Goal: Transaction & Acquisition: Obtain resource

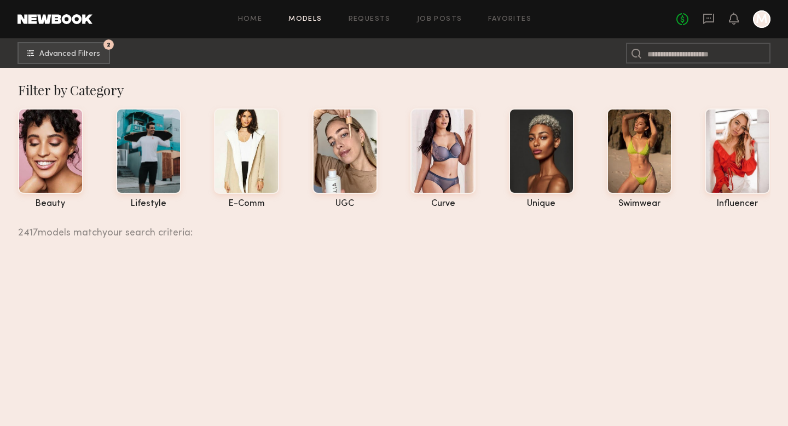
scroll to position [3844, 0]
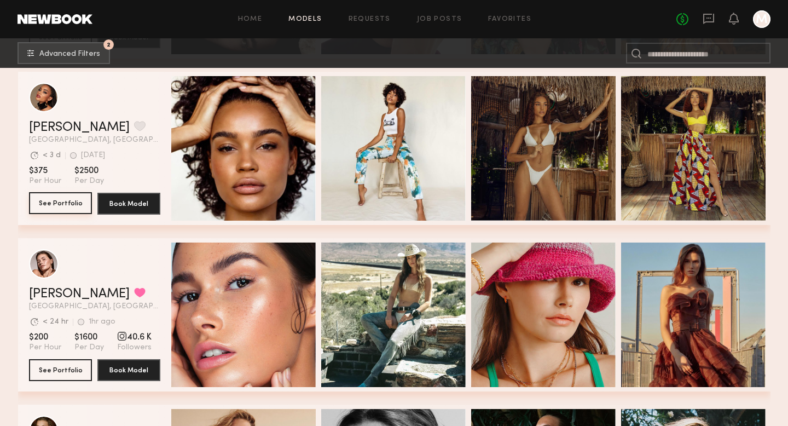
click at [54, 206] on button "See Portfolio" at bounding box center [60, 203] width 63 height 22
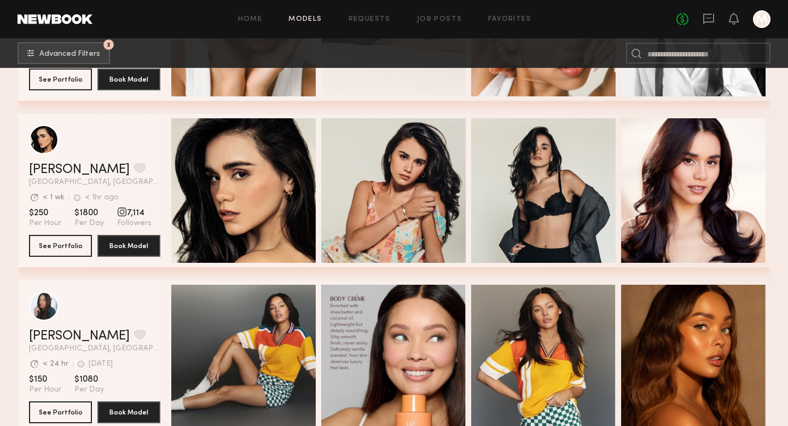
scroll to position [4741, 0]
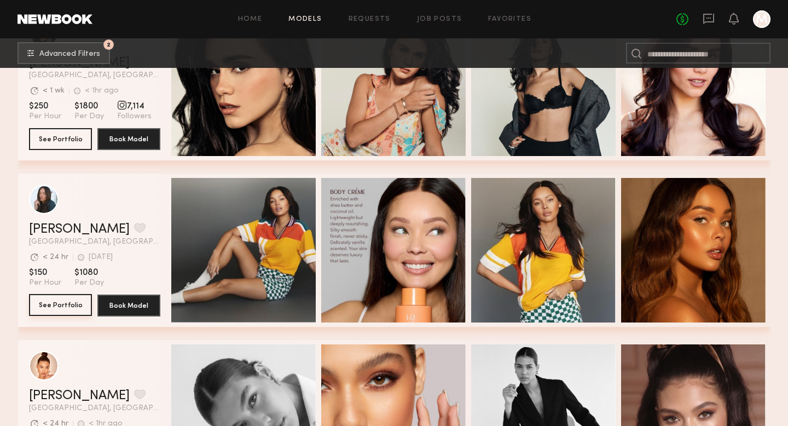
click at [57, 306] on button "See Portfolio" at bounding box center [60, 305] width 63 height 22
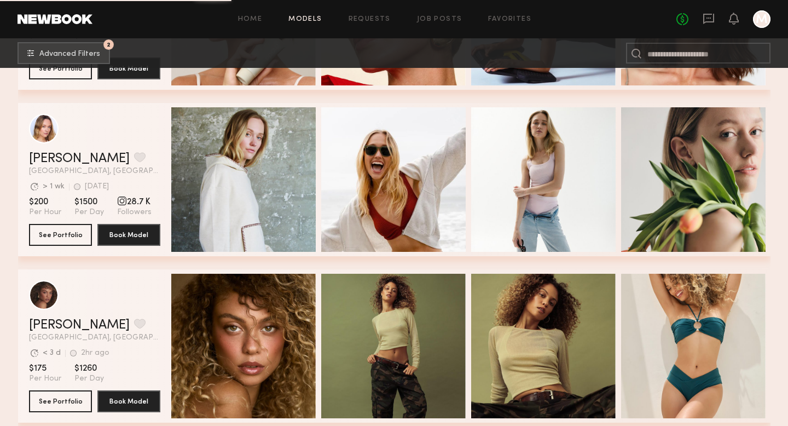
scroll to position [5475, 0]
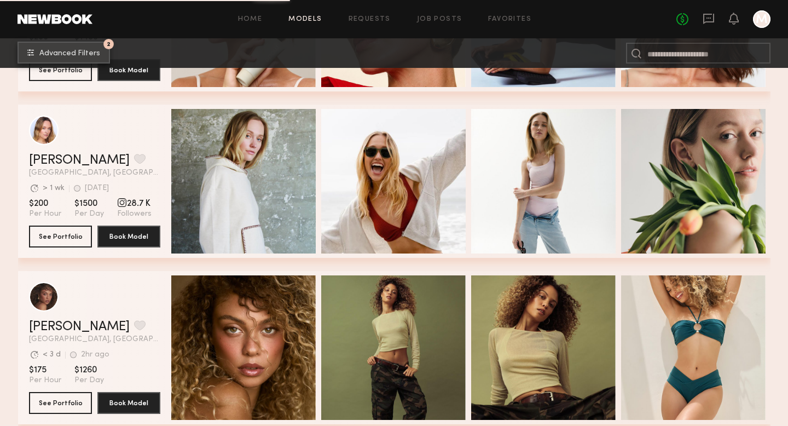
click at [72, 57] on button "2 Advanced Filters" at bounding box center [64, 53] width 92 height 22
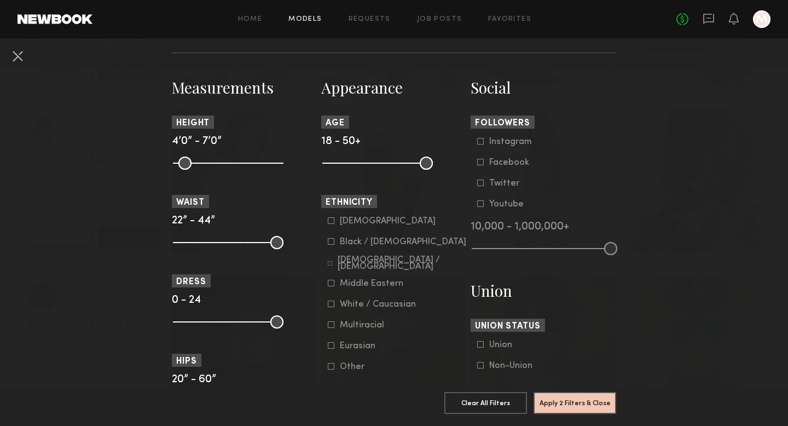
scroll to position [458, 0]
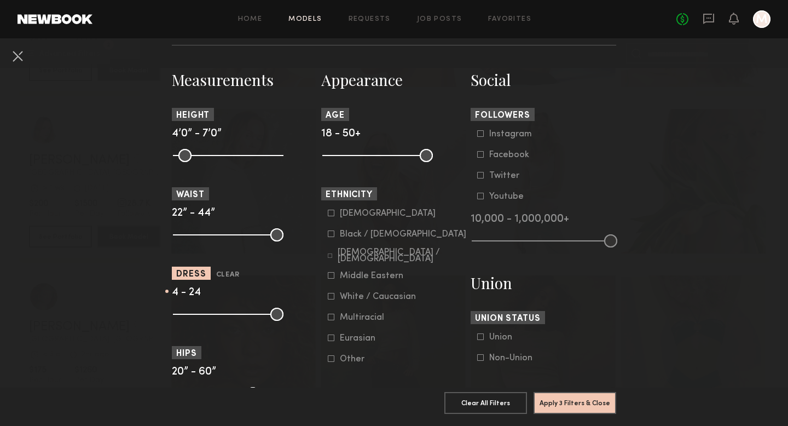
drag, startPoint x: 180, startPoint y: 316, endPoint x: 196, endPoint y: 316, distance: 16.4
type input "*"
click at [196, 316] on input "range" at bounding box center [228, 314] width 111 height 13
click at [580, 396] on button "Apply 3 Filters & Close" at bounding box center [575, 402] width 83 height 22
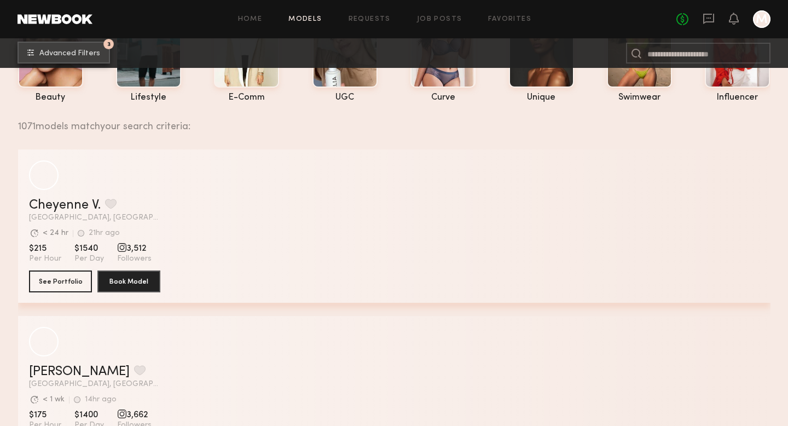
scroll to position [111, 0]
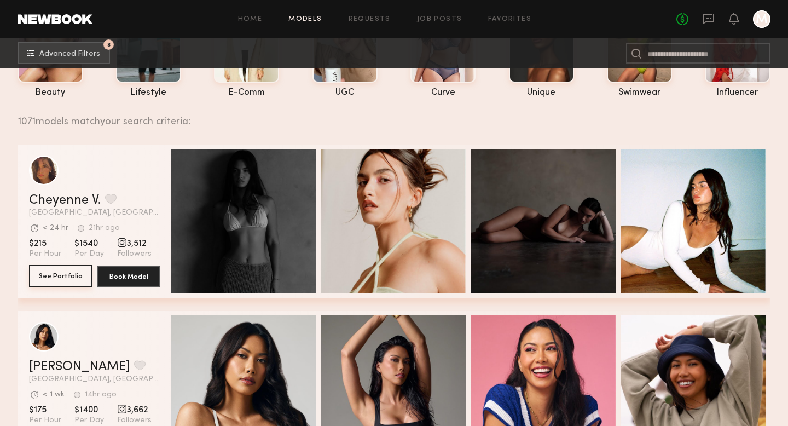
click at [49, 277] on button "See Portfolio" at bounding box center [60, 276] width 63 height 22
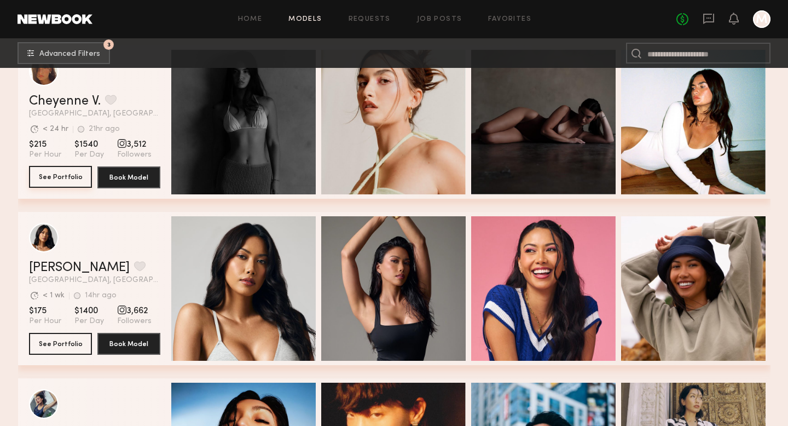
scroll to position [298, 0]
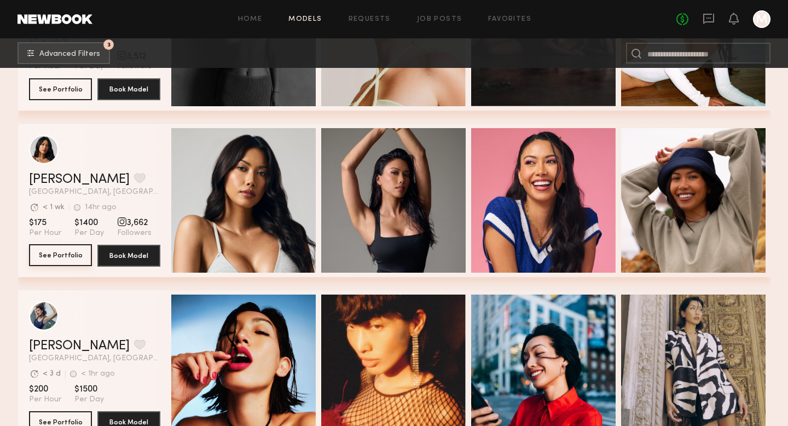
click at [61, 253] on button "See Portfolio" at bounding box center [60, 255] width 63 height 22
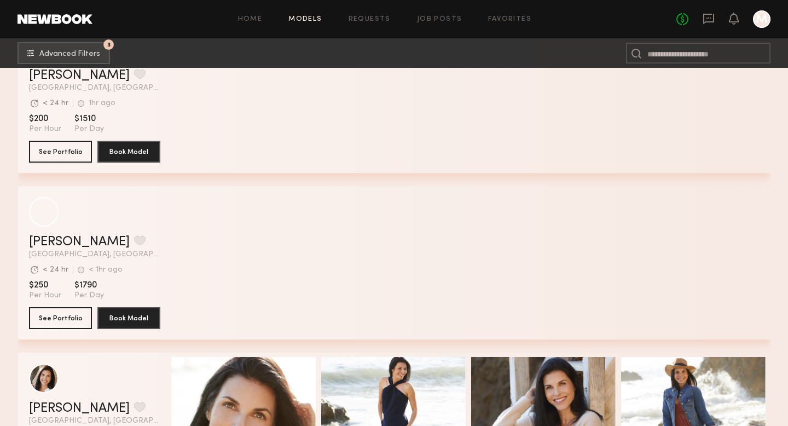
scroll to position [3139, 0]
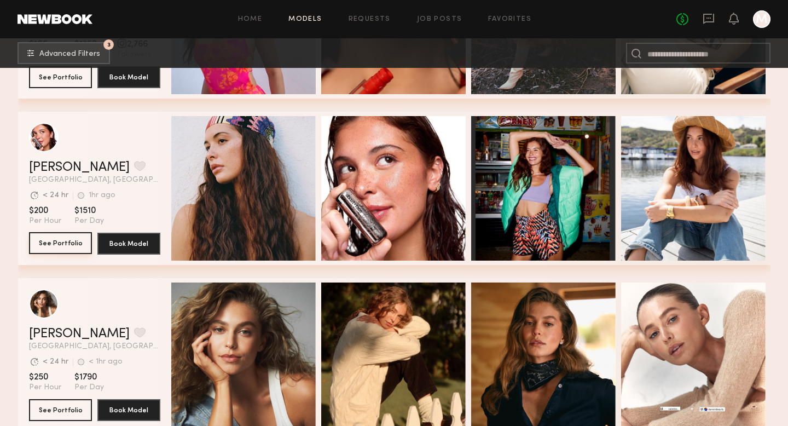
click at [59, 244] on button "See Portfolio" at bounding box center [60, 243] width 63 height 22
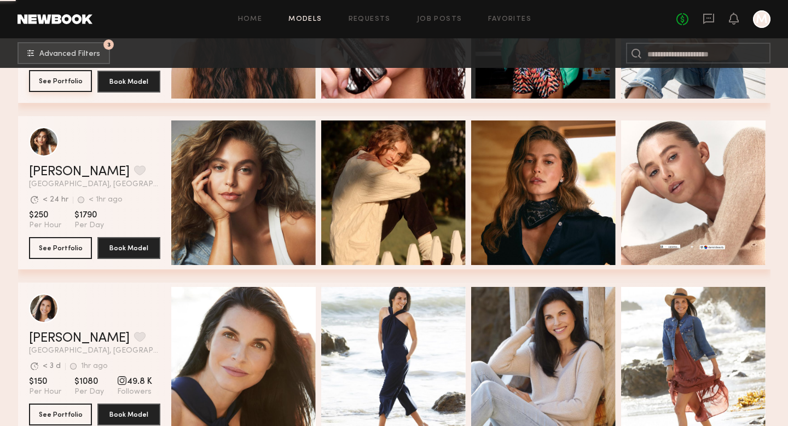
scroll to position [3336, 0]
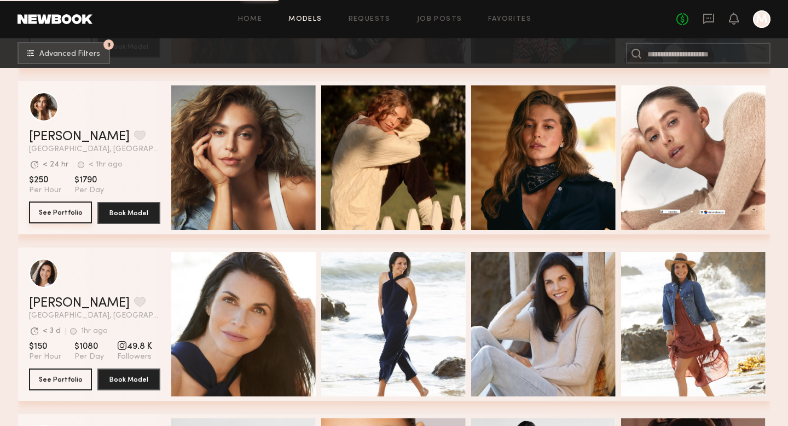
click at [54, 218] on button "See Portfolio" at bounding box center [60, 212] width 63 height 22
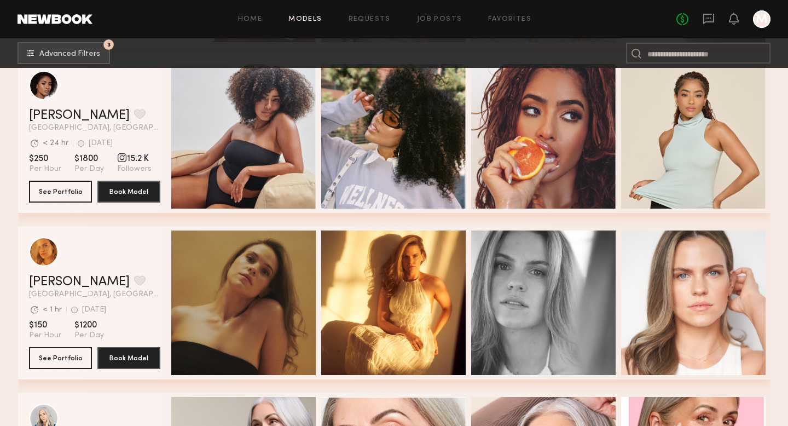
scroll to position [4856, 0]
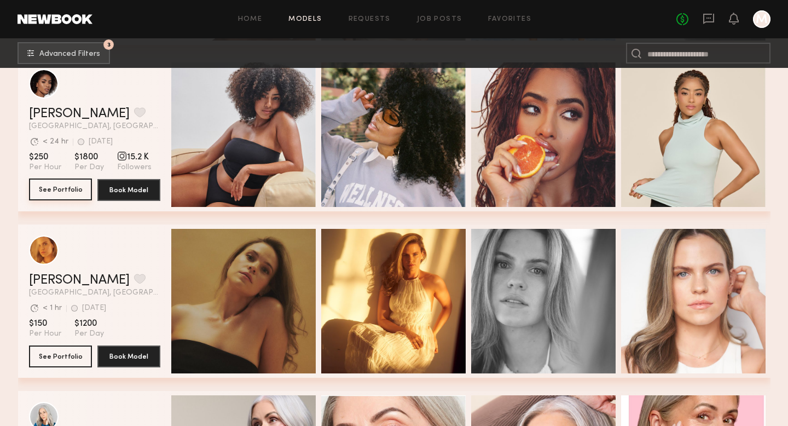
click at [66, 190] on button "See Portfolio" at bounding box center [60, 189] width 63 height 22
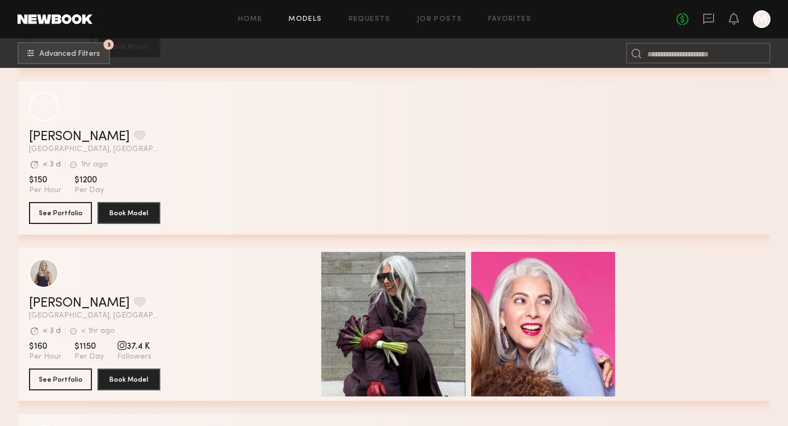
scroll to position [7436, 0]
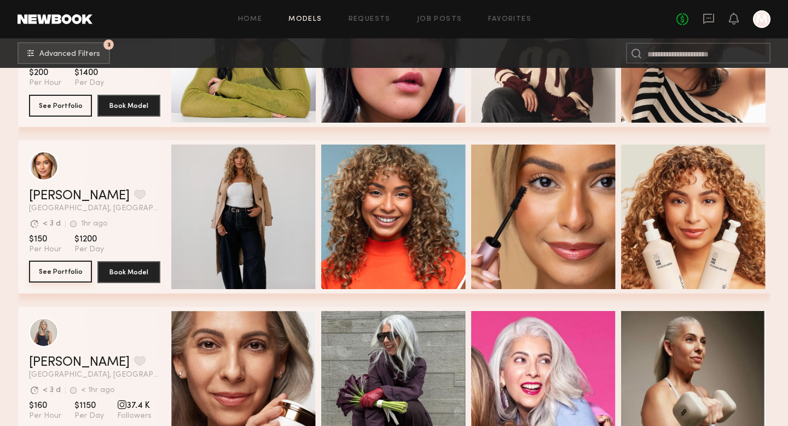
click at [73, 269] on button "See Portfolio" at bounding box center [60, 272] width 63 height 22
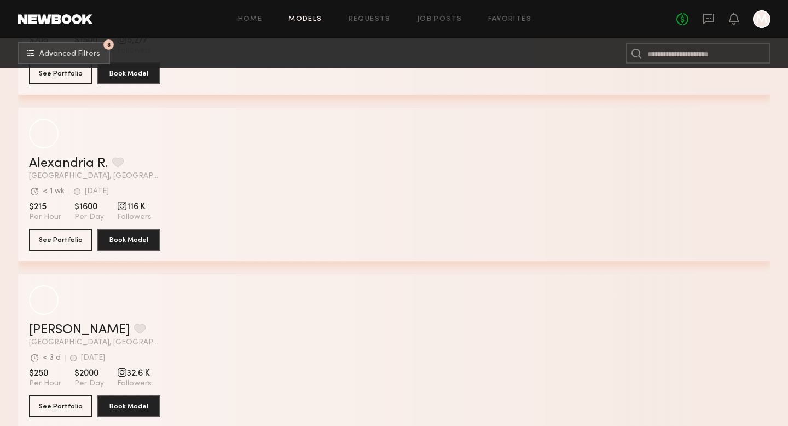
scroll to position [9133, 0]
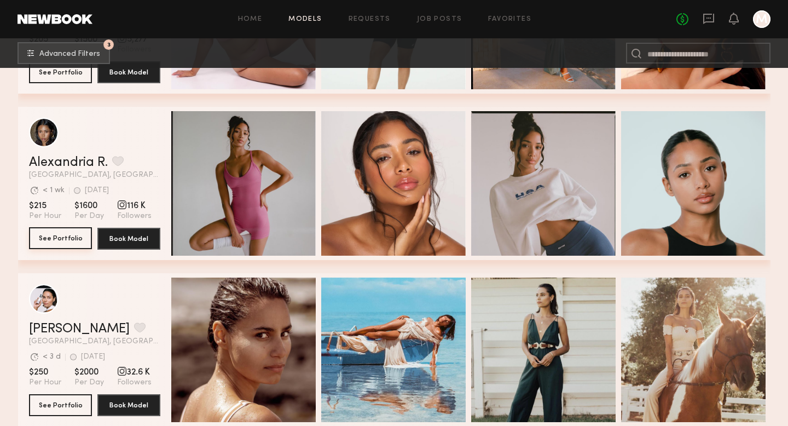
click at [53, 238] on button "See Portfolio" at bounding box center [60, 238] width 63 height 22
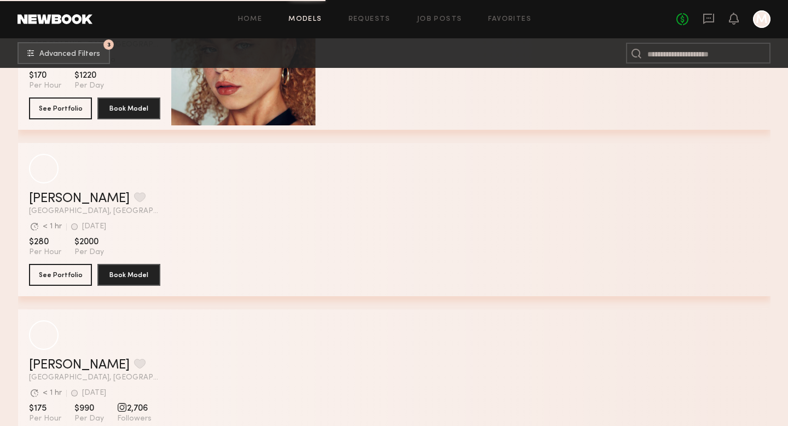
scroll to position [11764, 0]
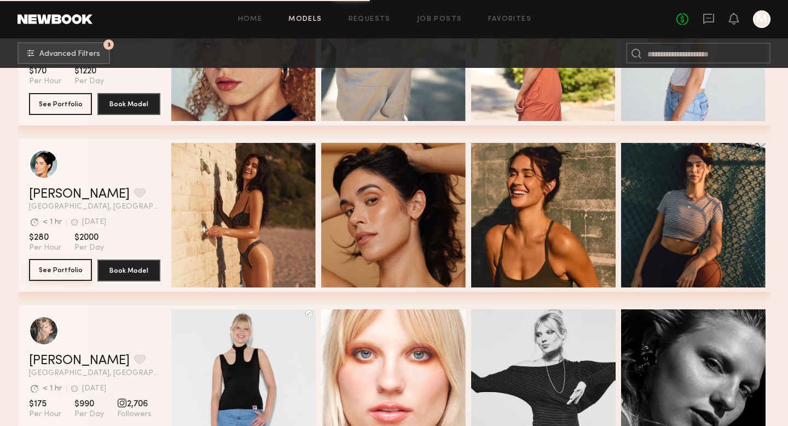
click at [66, 276] on button "See Portfolio" at bounding box center [60, 270] width 63 height 22
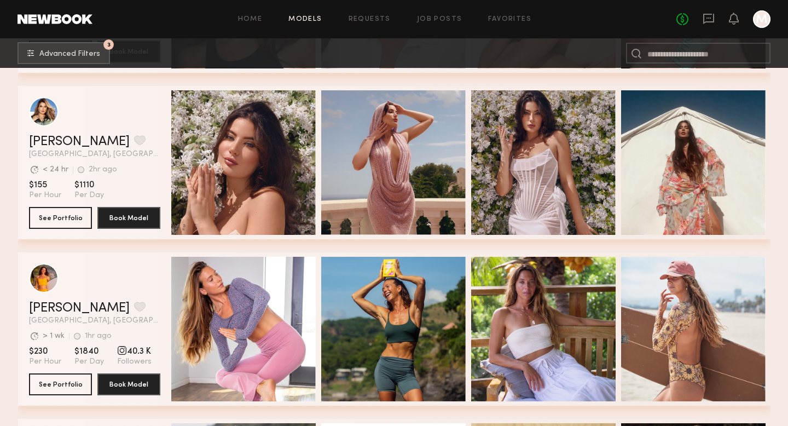
scroll to position [12663, 0]
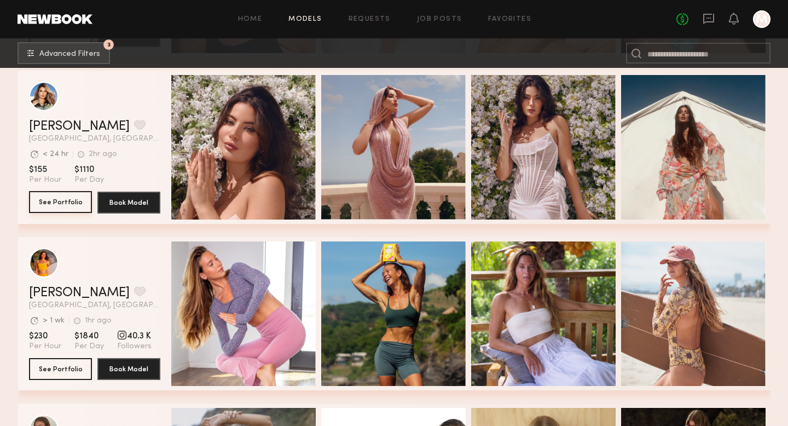
click at [61, 205] on button "See Portfolio" at bounding box center [60, 202] width 63 height 22
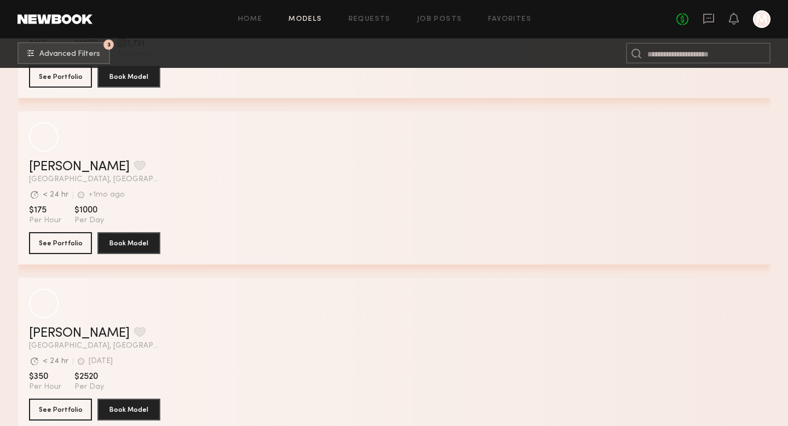
scroll to position [16164, 0]
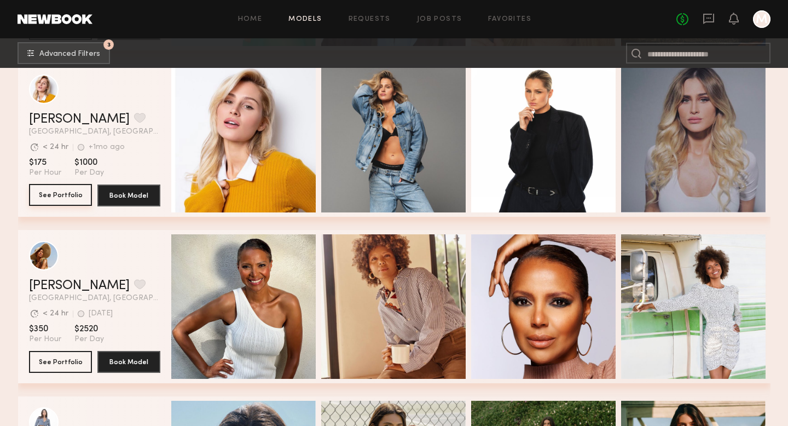
click at [62, 204] on button "See Portfolio" at bounding box center [60, 195] width 63 height 22
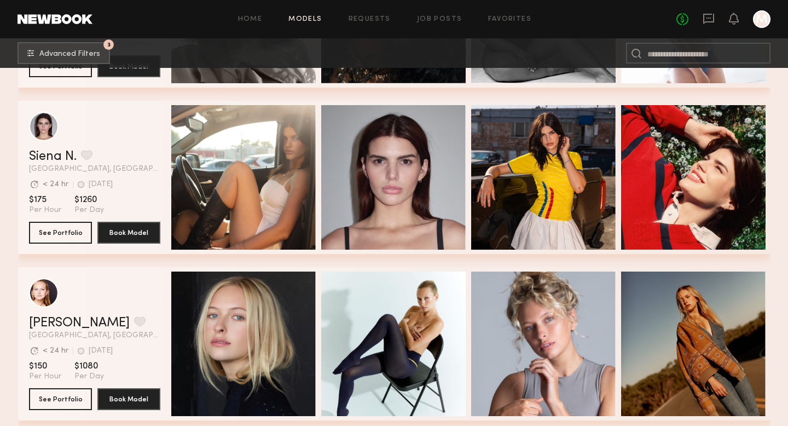
scroll to position [17306, 0]
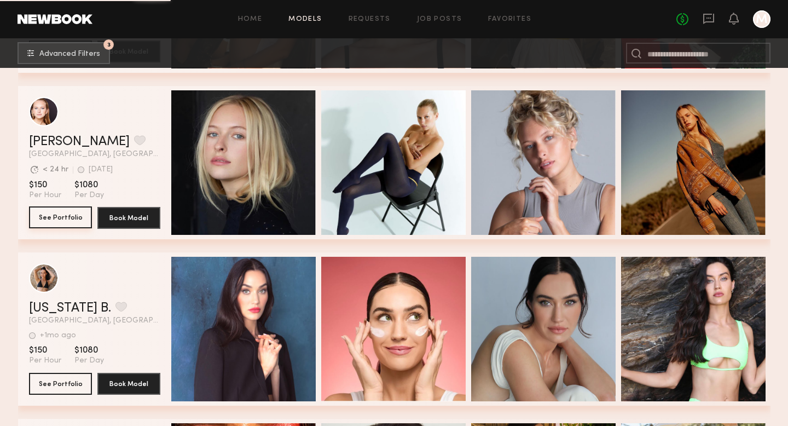
click at [50, 221] on button "See Portfolio" at bounding box center [60, 217] width 63 height 22
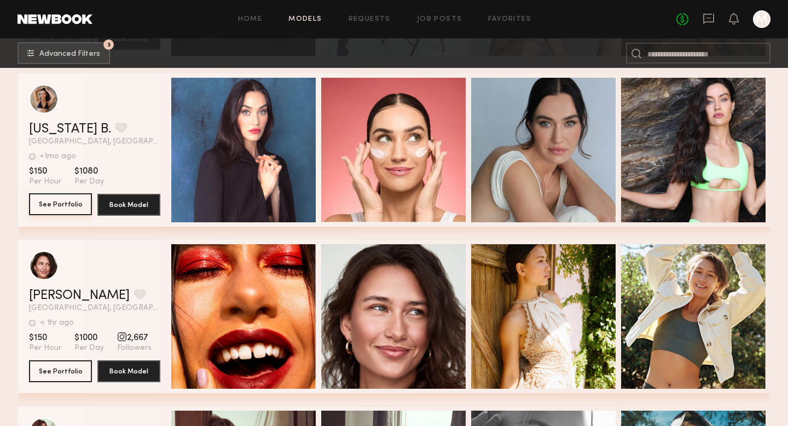
click at [51, 201] on button "See Portfolio" at bounding box center [60, 204] width 63 height 22
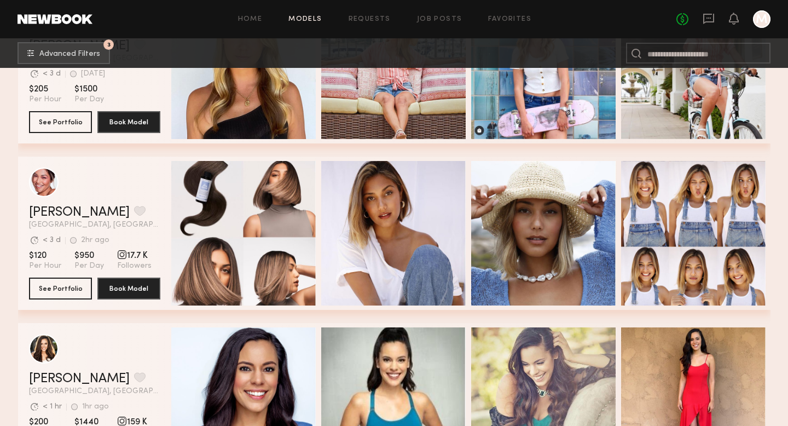
scroll to position [18655, 0]
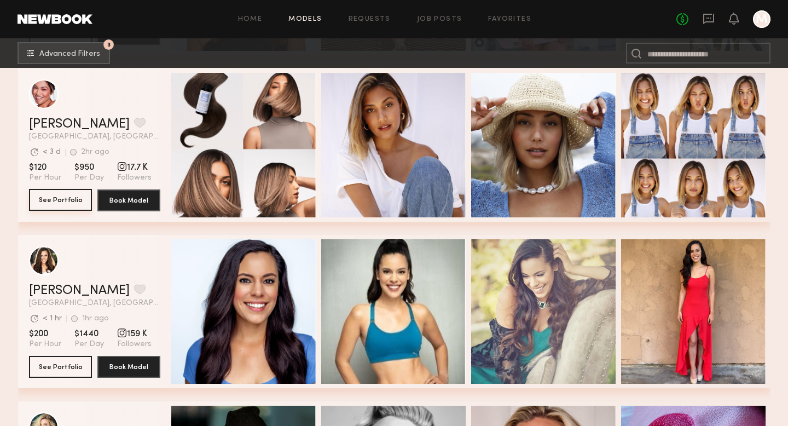
click at [63, 199] on button "See Portfolio" at bounding box center [60, 200] width 63 height 22
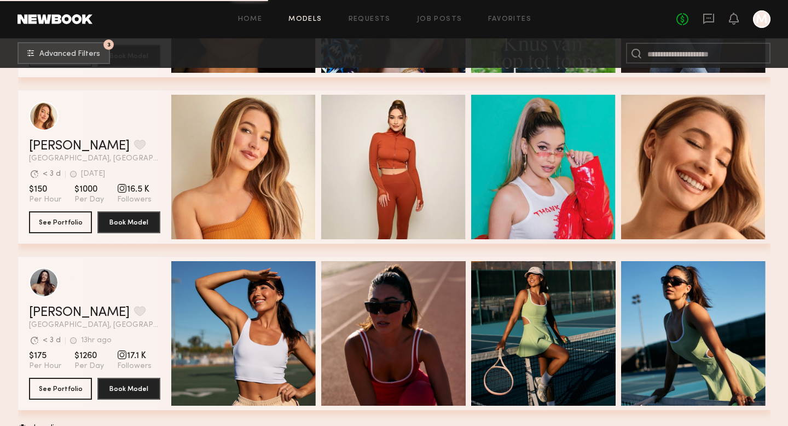
scroll to position [19823, 0]
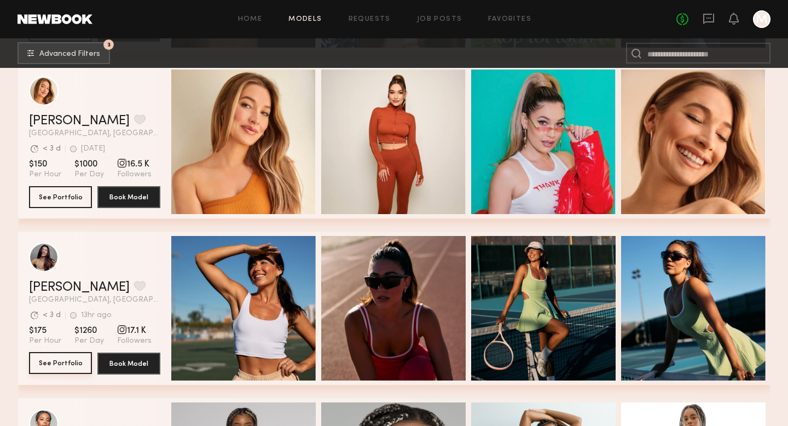
click at [58, 361] on button "See Portfolio" at bounding box center [60, 363] width 63 height 22
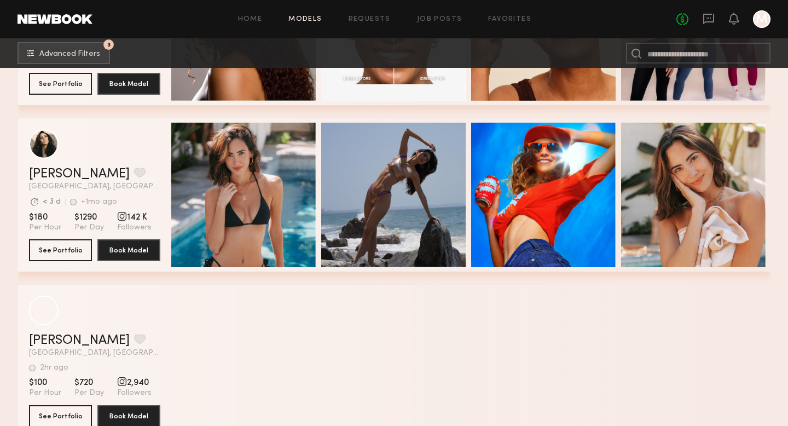
scroll to position [21776, 0]
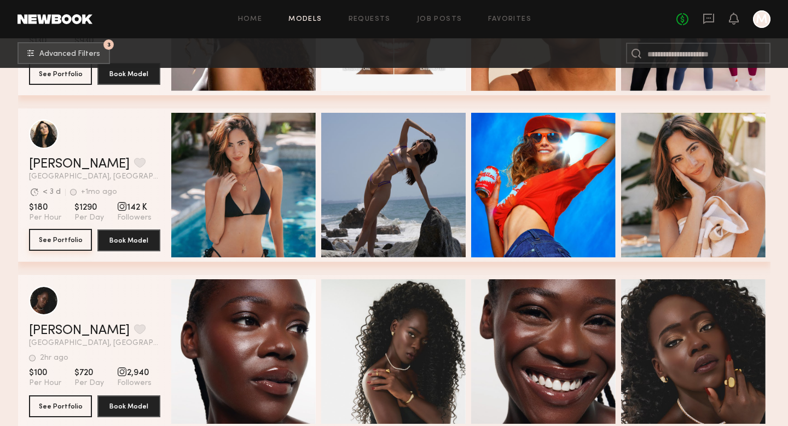
click at [61, 242] on button "See Portfolio" at bounding box center [60, 240] width 63 height 22
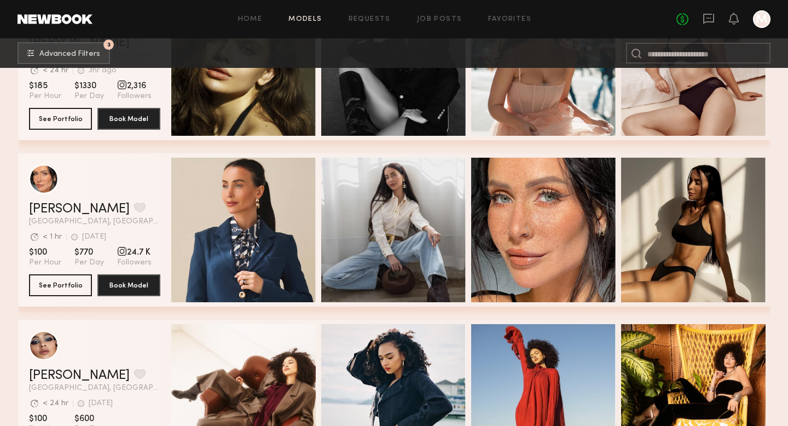
scroll to position [22400, 0]
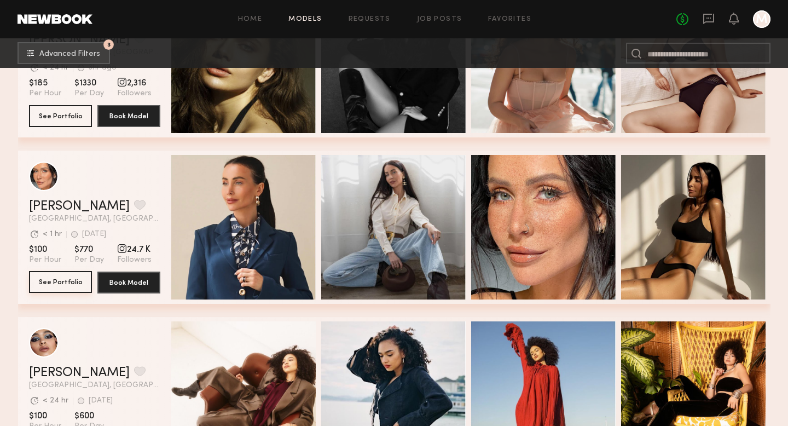
click at [41, 286] on button "See Portfolio" at bounding box center [60, 282] width 63 height 22
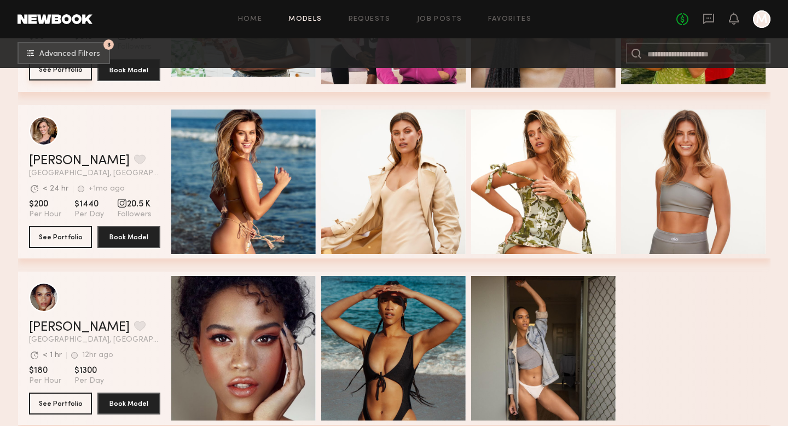
scroll to position [27117, 0]
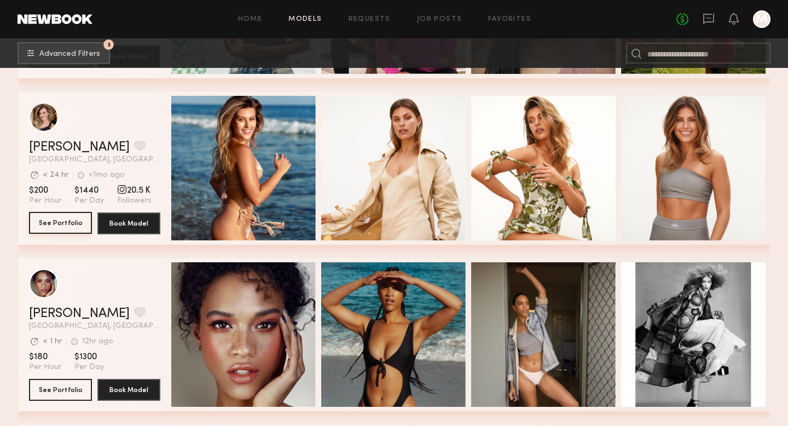
click at [64, 217] on button "See Portfolio" at bounding box center [60, 223] width 63 height 22
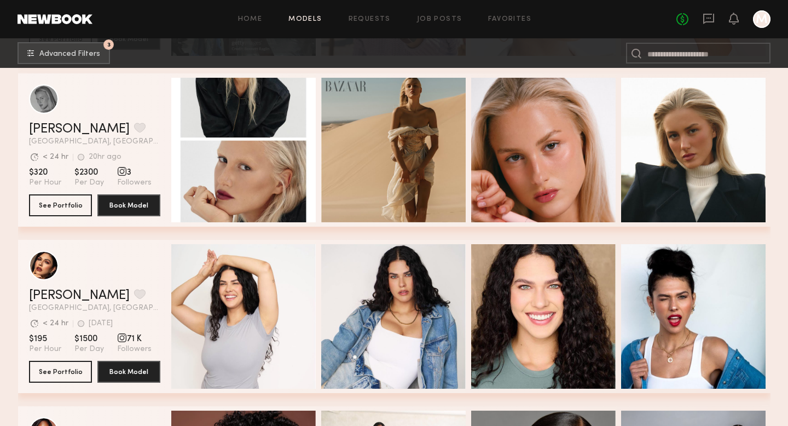
scroll to position [27648, 0]
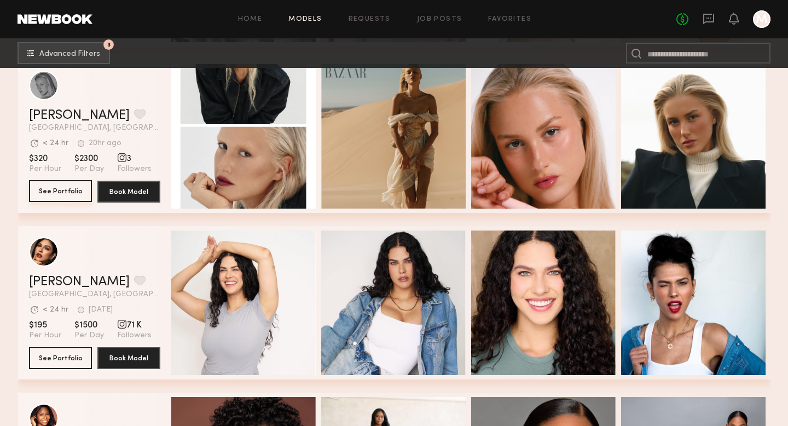
click at [55, 194] on button "See Portfolio" at bounding box center [60, 191] width 63 height 22
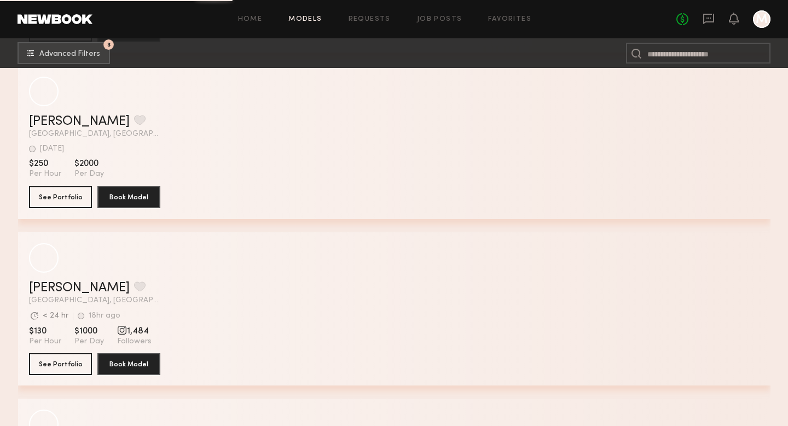
scroll to position [31303, 0]
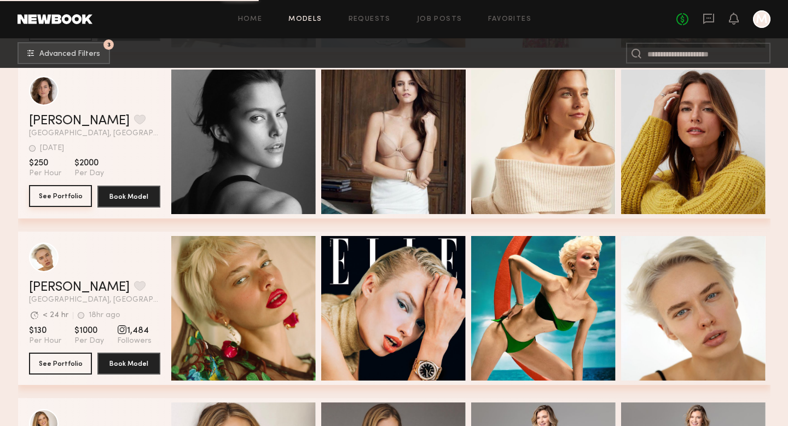
click at [57, 200] on button "See Portfolio" at bounding box center [60, 196] width 63 height 22
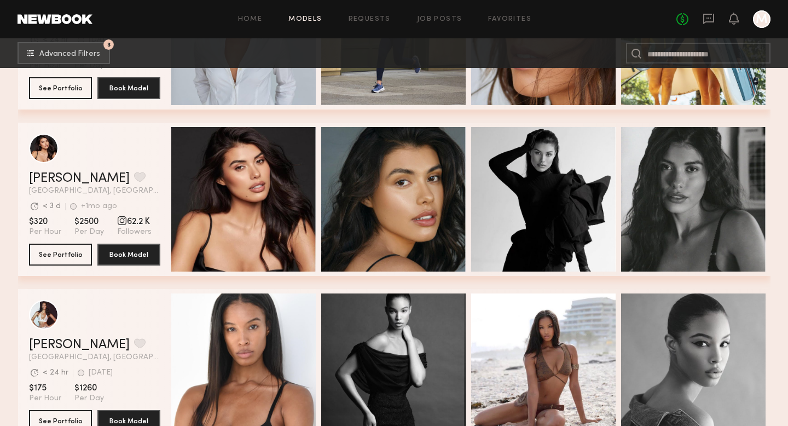
scroll to position [36569, 0]
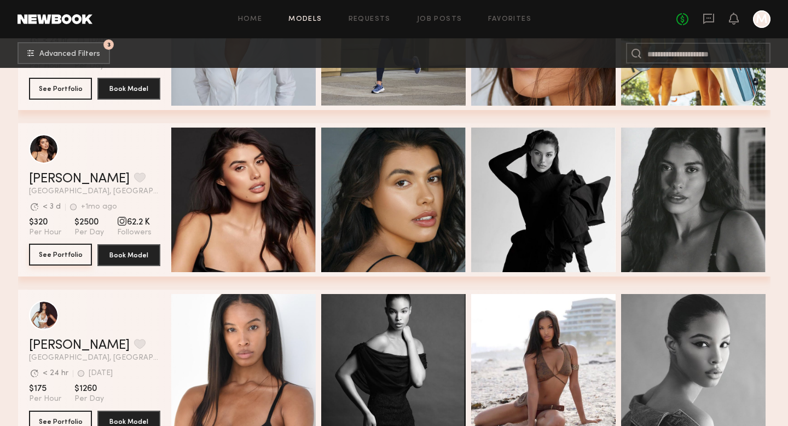
click at [58, 254] on button "See Portfolio" at bounding box center [60, 255] width 63 height 22
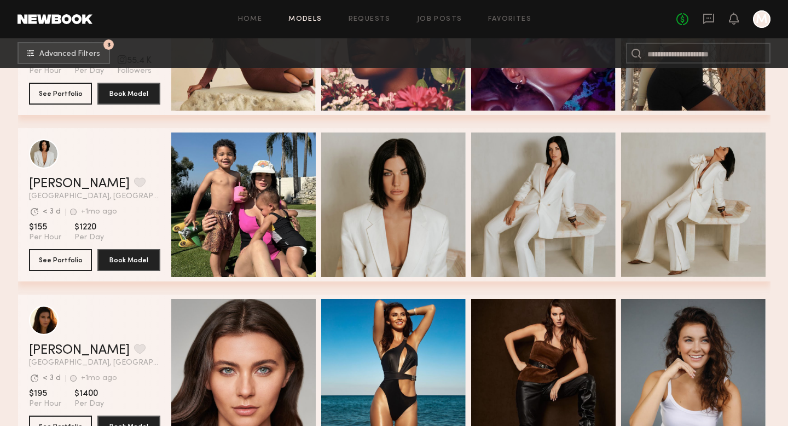
scroll to position [40086, 0]
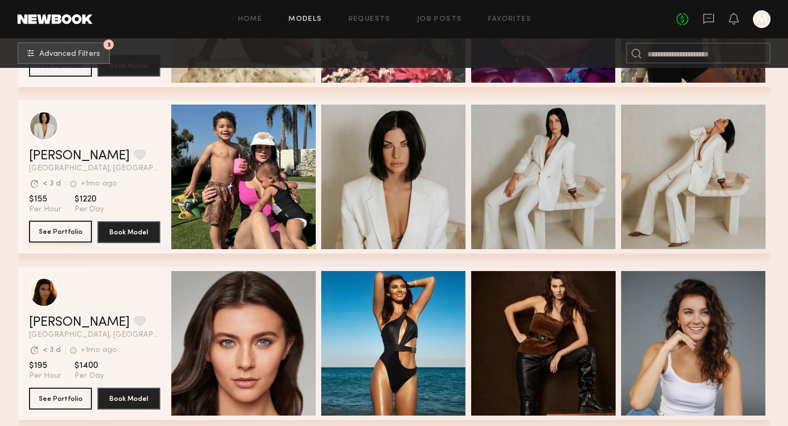
click at [57, 230] on button "See Portfolio" at bounding box center [60, 232] width 63 height 22
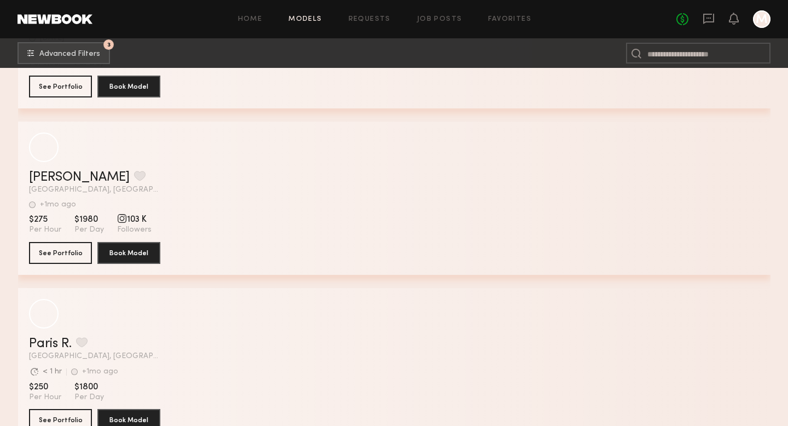
scroll to position [48064, 0]
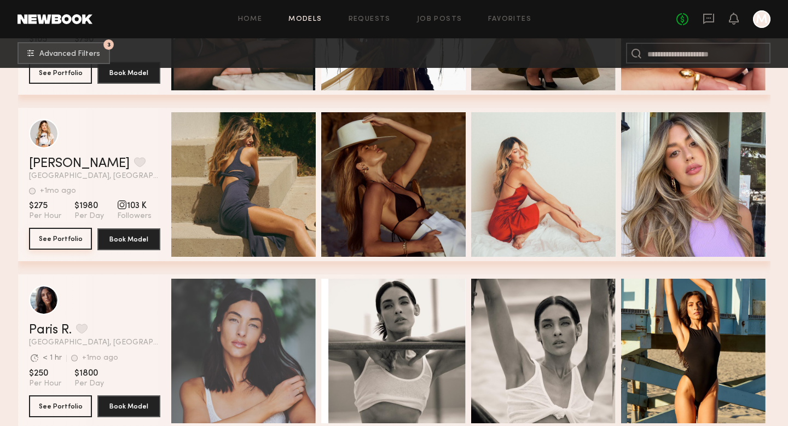
click at [52, 247] on button "See Portfolio" at bounding box center [60, 239] width 63 height 22
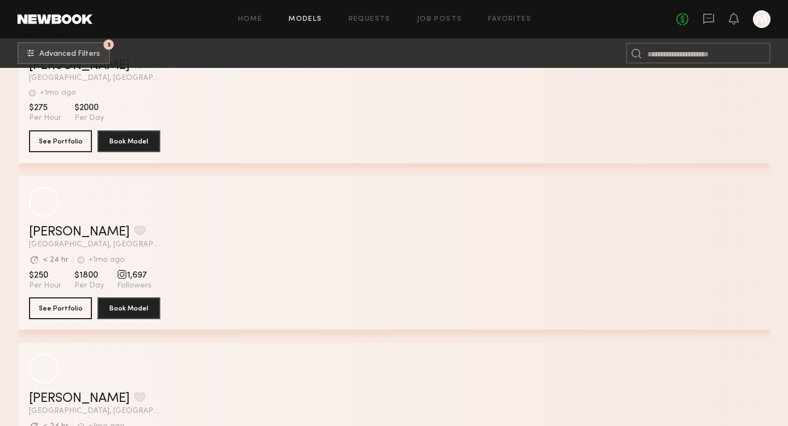
scroll to position [54320, 0]
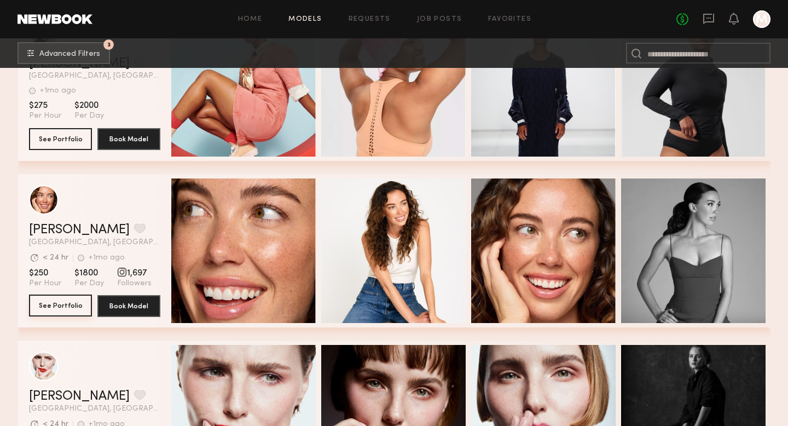
click at [61, 309] on button "See Portfolio" at bounding box center [60, 305] width 63 height 22
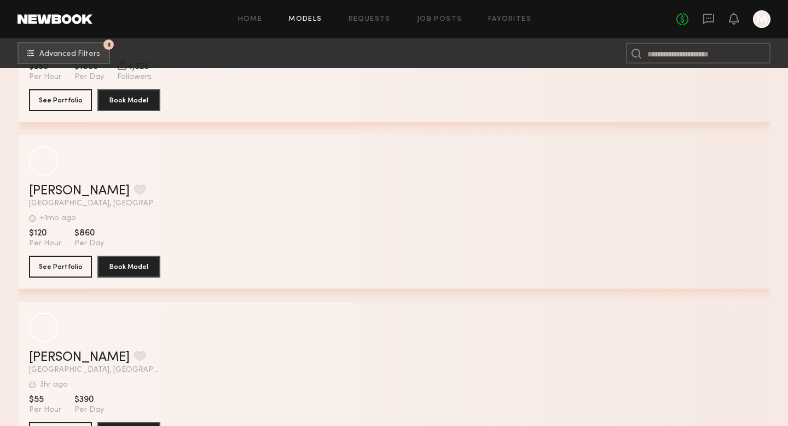
scroll to position [68279, 0]
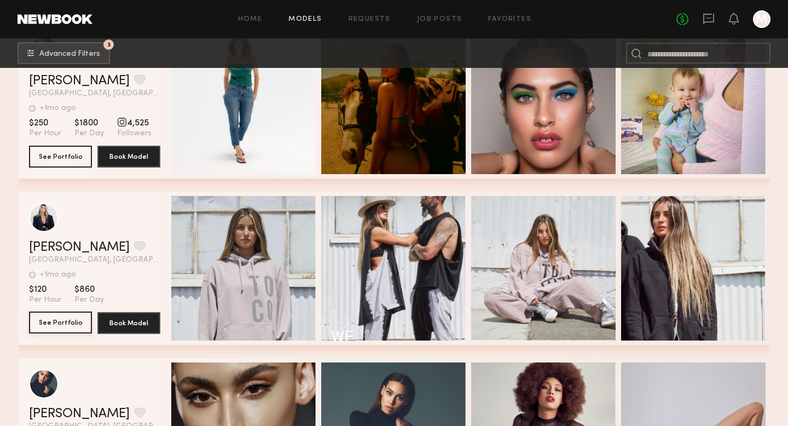
click at [62, 331] on button "See Portfolio" at bounding box center [60, 322] width 63 height 22
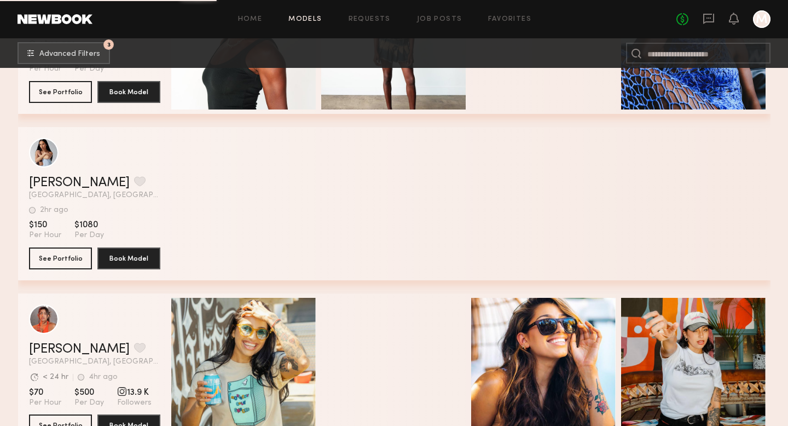
scroll to position [75726, 0]
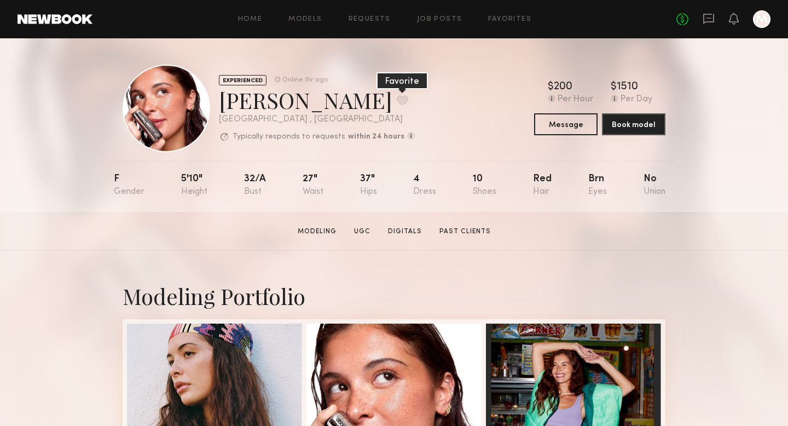
click at [397, 96] on button at bounding box center [402, 100] width 11 height 10
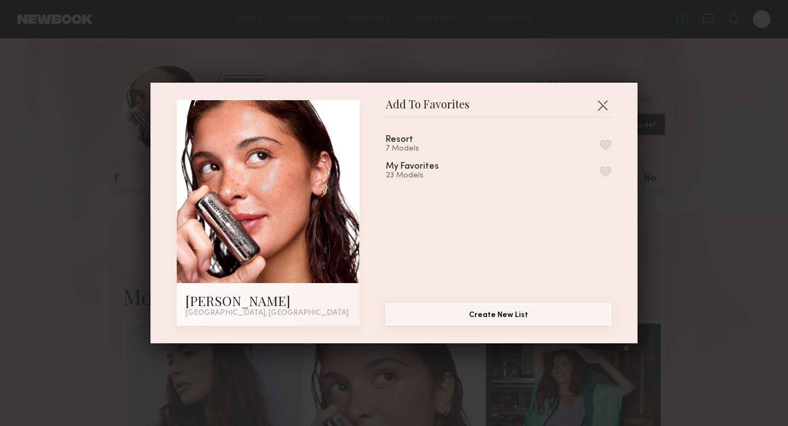
click at [506, 313] on button "Create New List" at bounding box center [498, 314] width 225 height 22
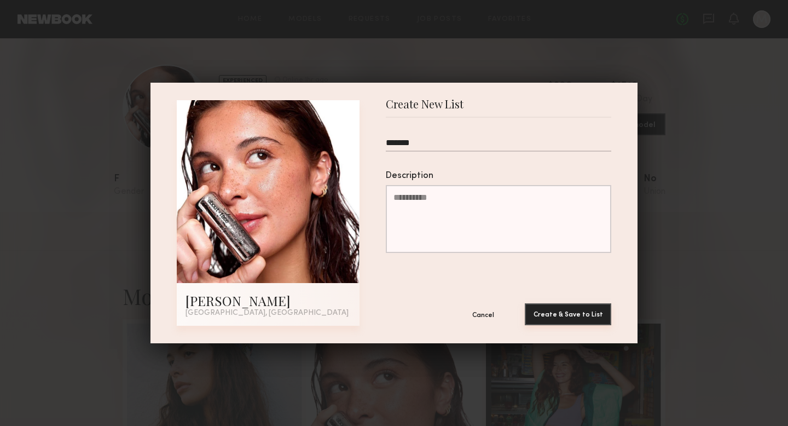
type input "******"
click at [548, 315] on button "Create & Save to List" at bounding box center [568, 314] width 86 height 22
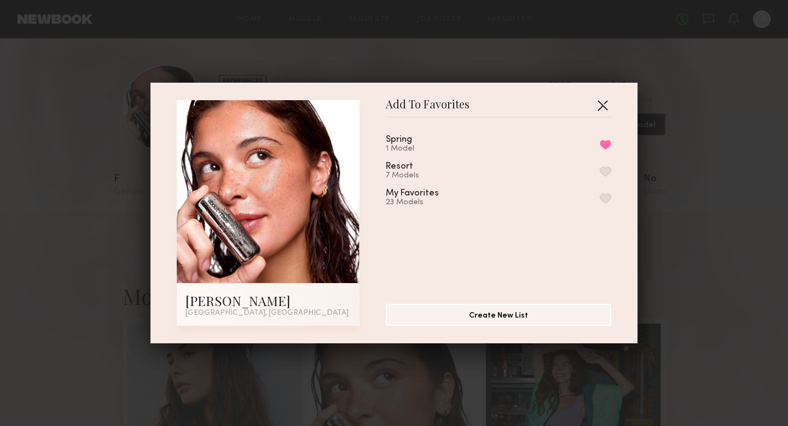
click at [598, 106] on button "button" at bounding box center [603, 105] width 18 height 18
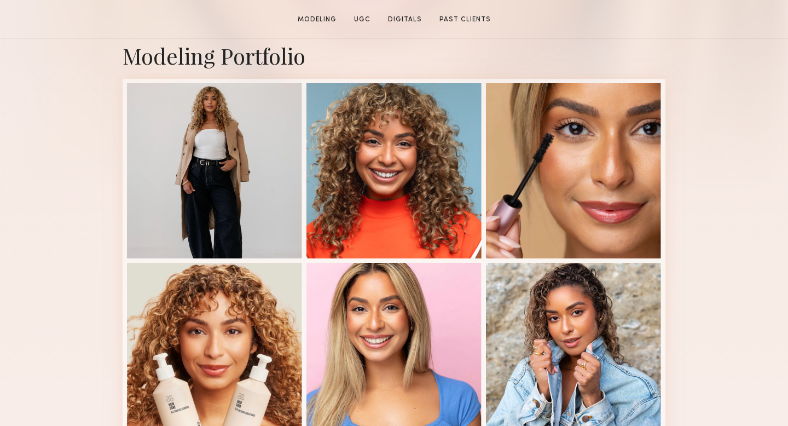
scroll to position [246, 0]
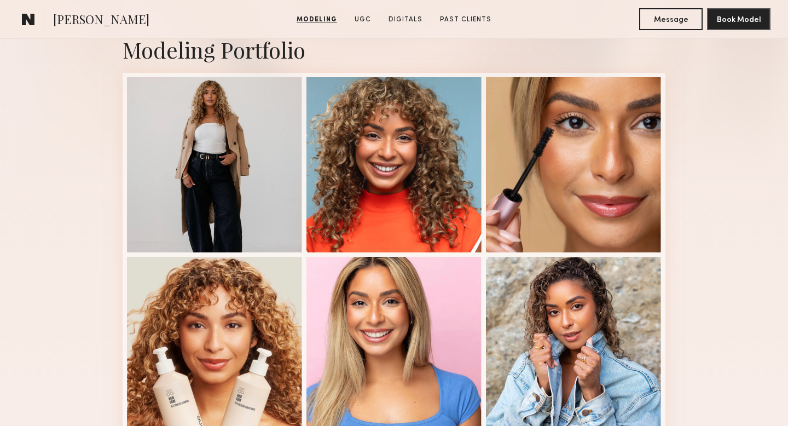
click at [224, 203] on div at bounding box center [214, 164] width 175 height 175
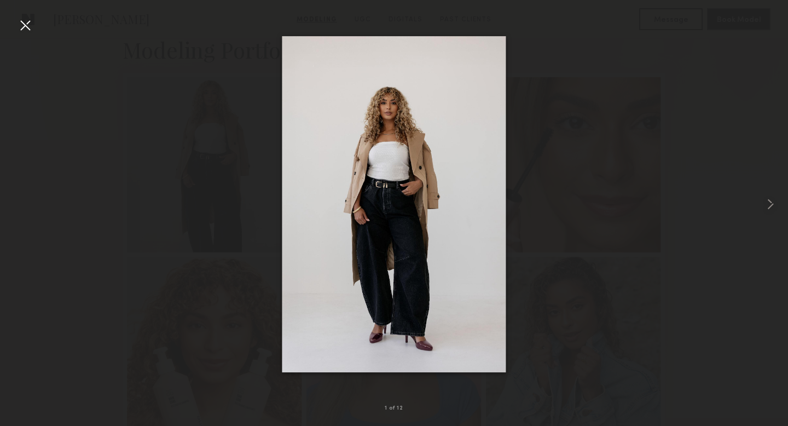
click at [25, 27] on div at bounding box center [25, 25] width 18 height 18
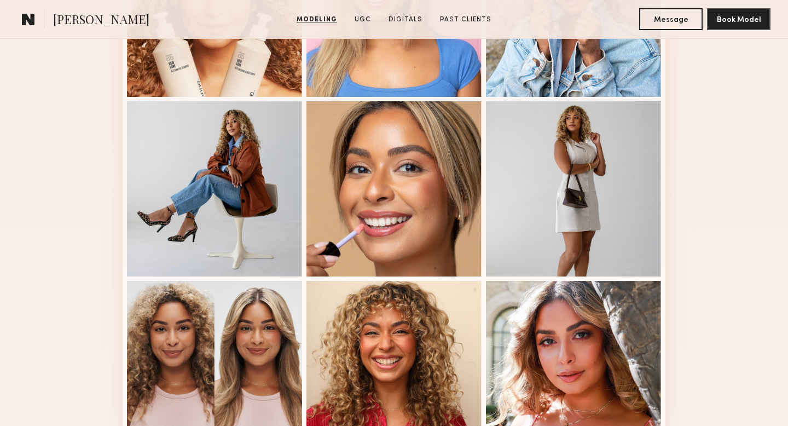
scroll to position [0, 0]
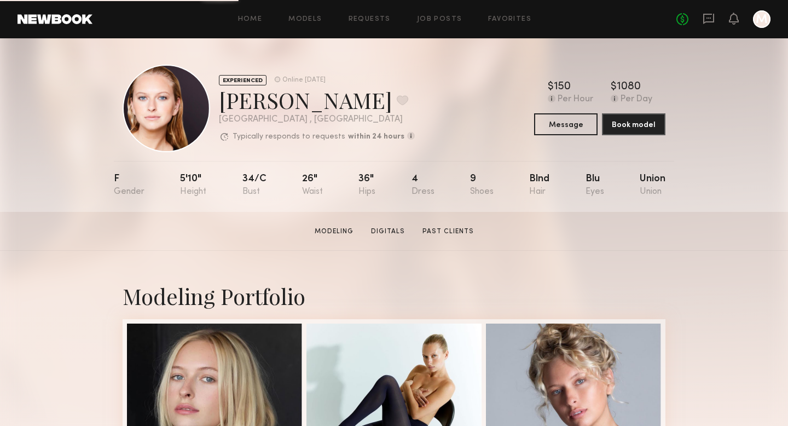
click at [121, 195] on div "F" at bounding box center [129, 185] width 31 height 22
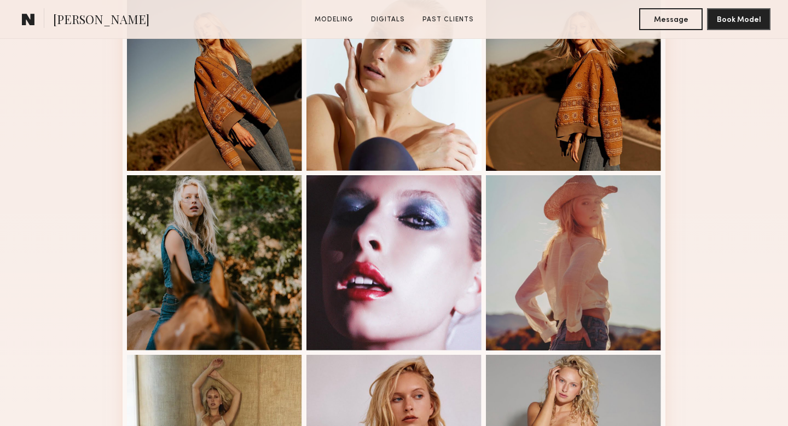
scroll to position [833, 0]
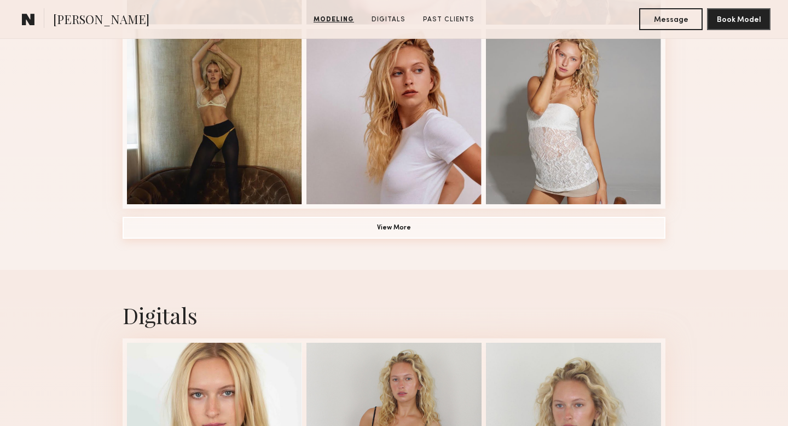
click at [394, 237] on button "View More" at bounding box center [394, 228] width 543 height 22
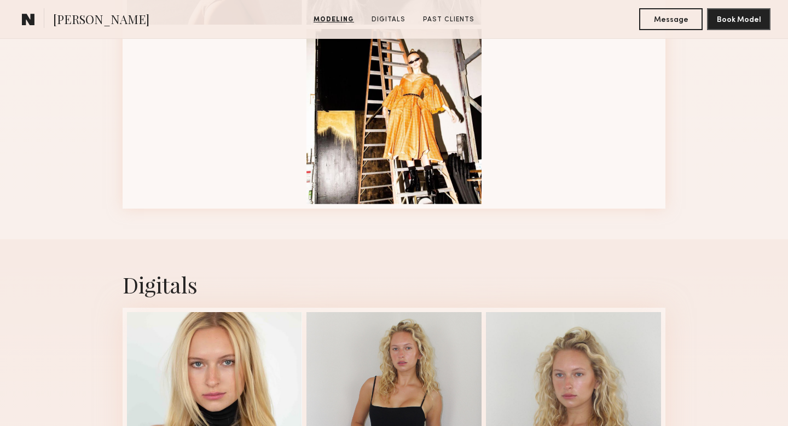
scroll to position [1559, 0]
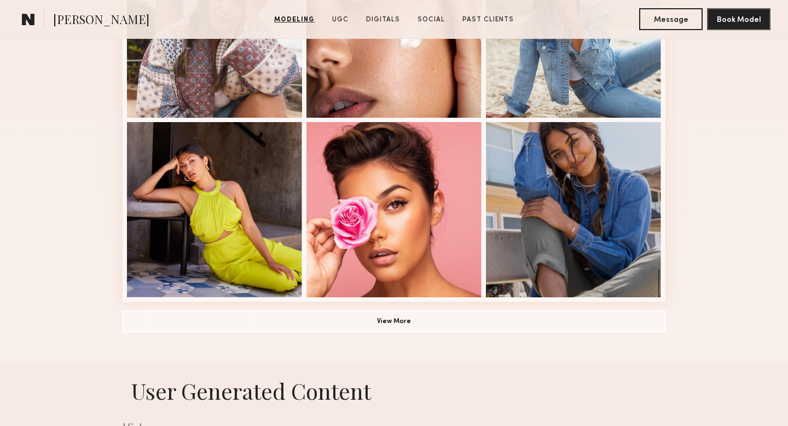
scroll to position [759, 0]
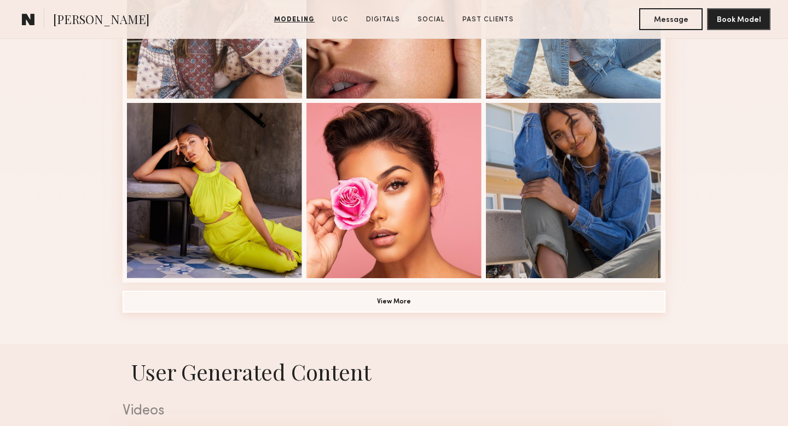
click at [390, 293] on button "View More" at bounding box center [394, 302] width 543 height 22
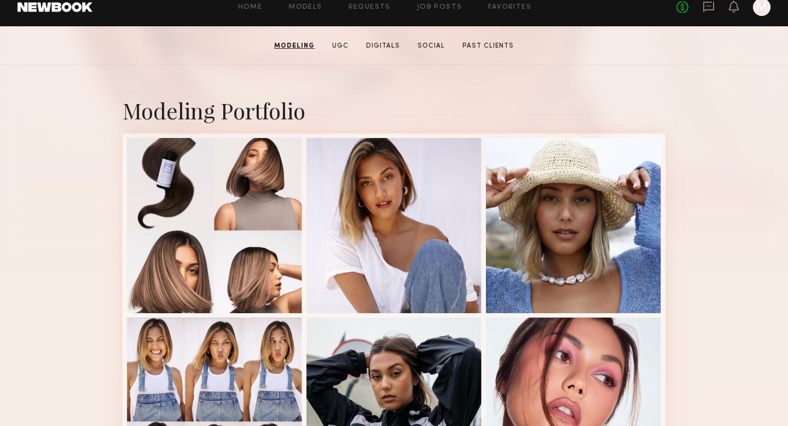
scroll to position [0, 0]
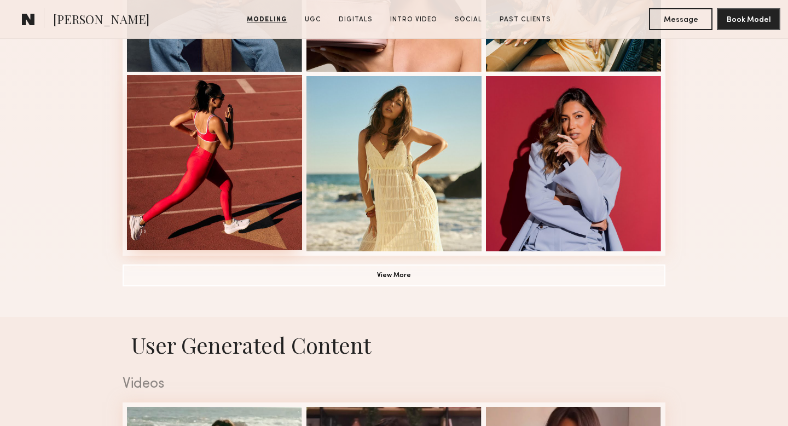
scroll to position [788, 0]
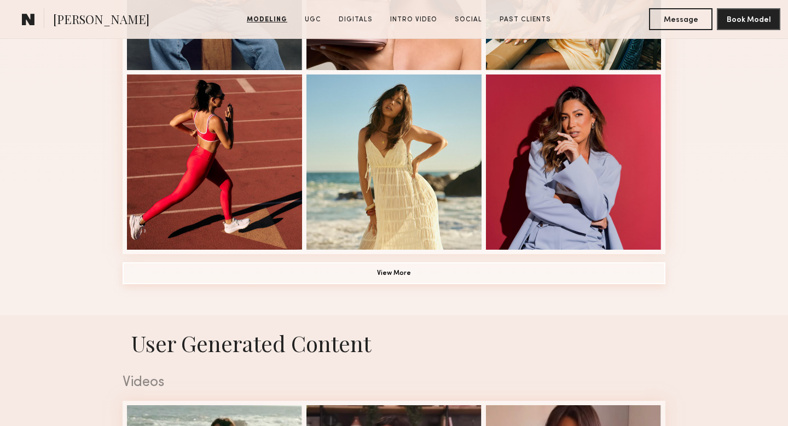
click at [459, 268] on button "View More" at bounding box center [394, 273] width 543 height 22
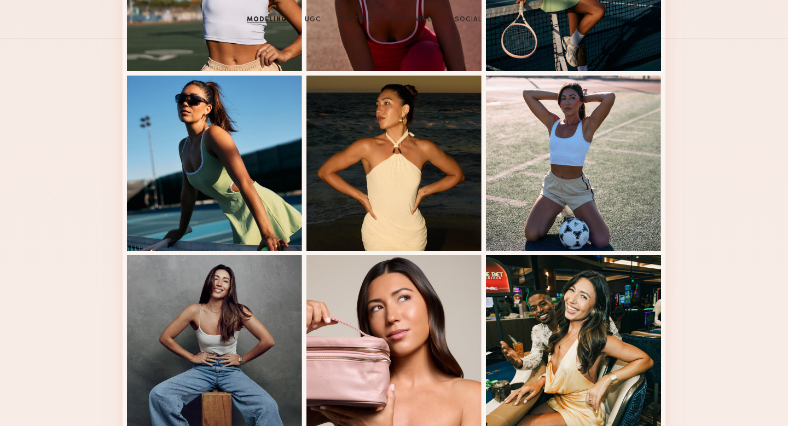
scroll to position [0, 0]
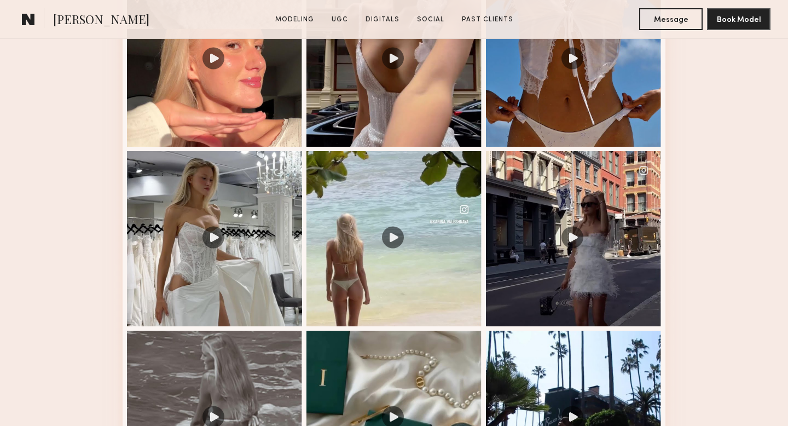
scroll to position [1224, 0]
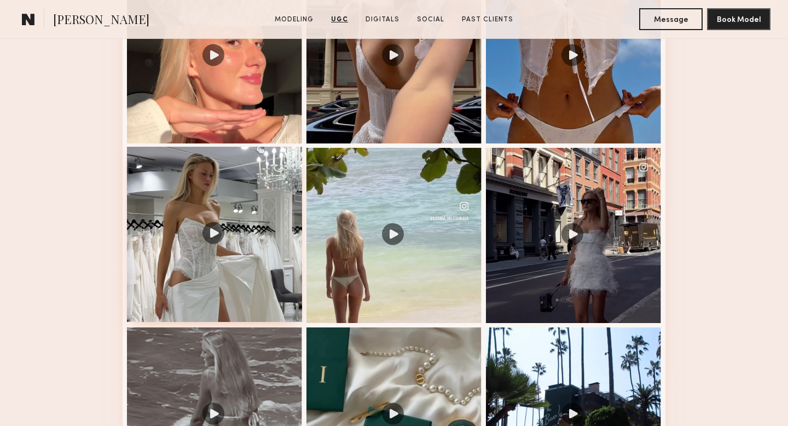
click at [237, 282] on div at bounding box center [214, 234] width 175 height 175
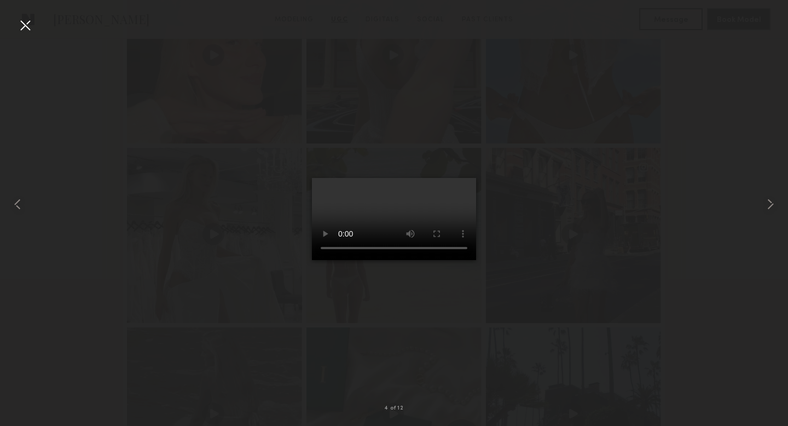
click at [25, 27] on div at bounding box center [25, 25] width 18 height 18
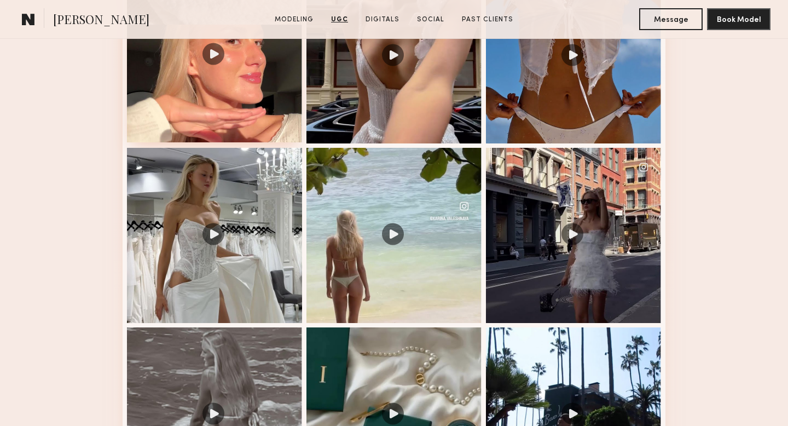
click at [238, 94] on div at bounding box center [214, 54] width 175 height 175
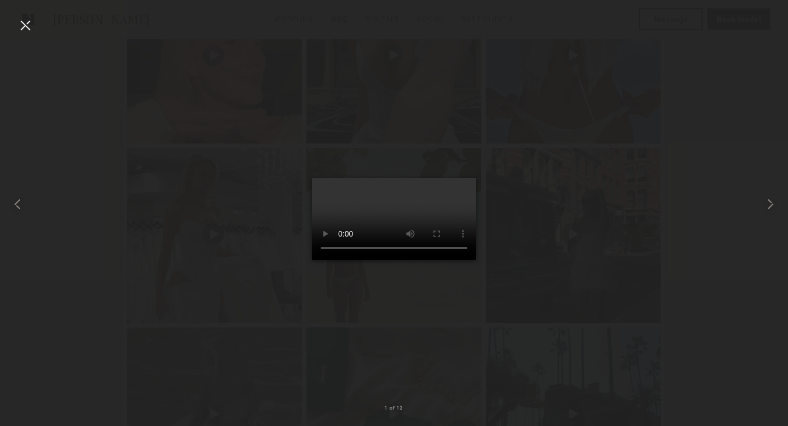
click at [31, 29] on div at bounding box center [25, 25] width 18 height 18
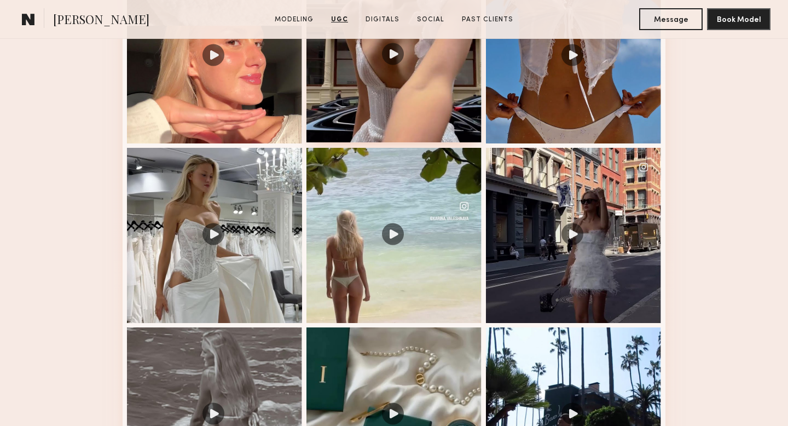
click at [421, 99] on div at bounding box center [393, 54] width 175 height 175
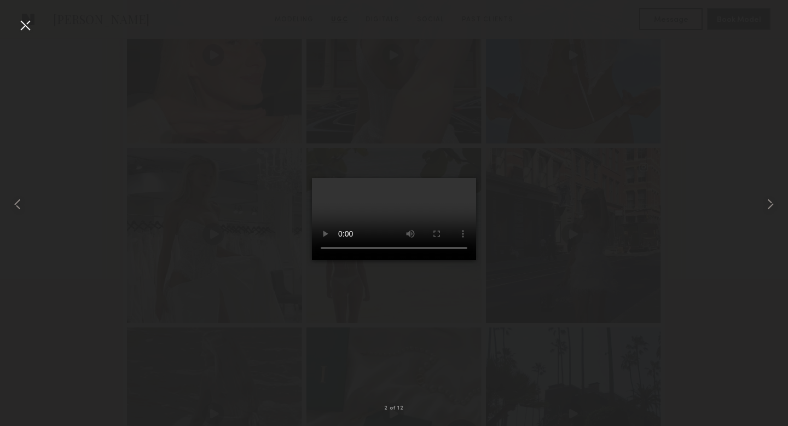
click at [23, 30] on div at bounding box center [25, 25] width 18 height 18
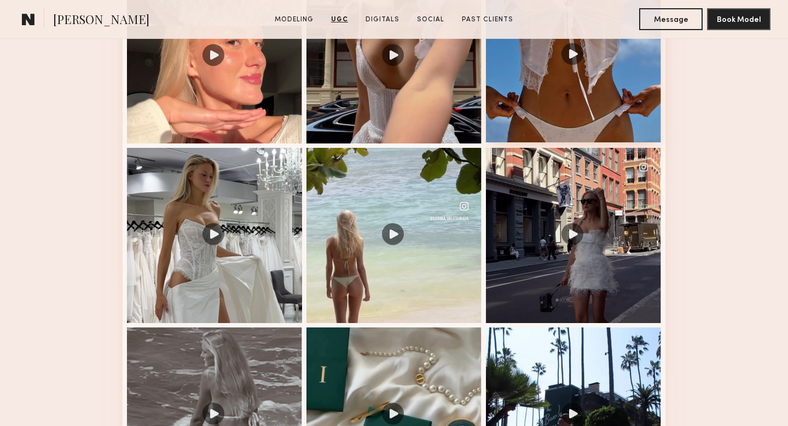
click at [591, 100] on div at bounding box center [573, 54] width 175 height 175
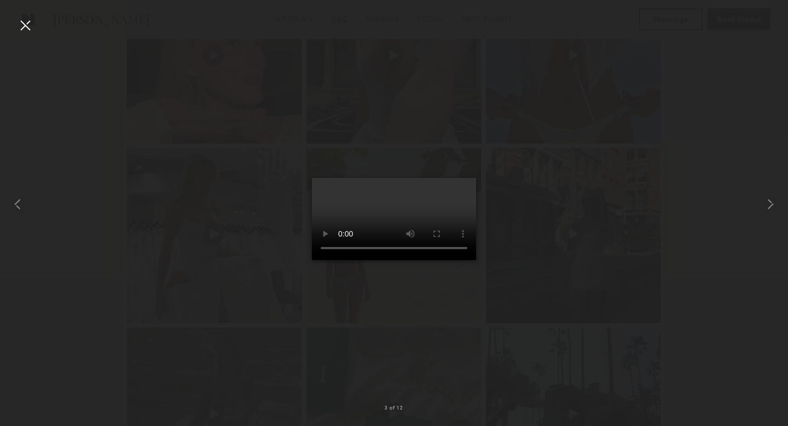
click at [23, 28] on div at bounding box center [25, 25] width 18 height 18
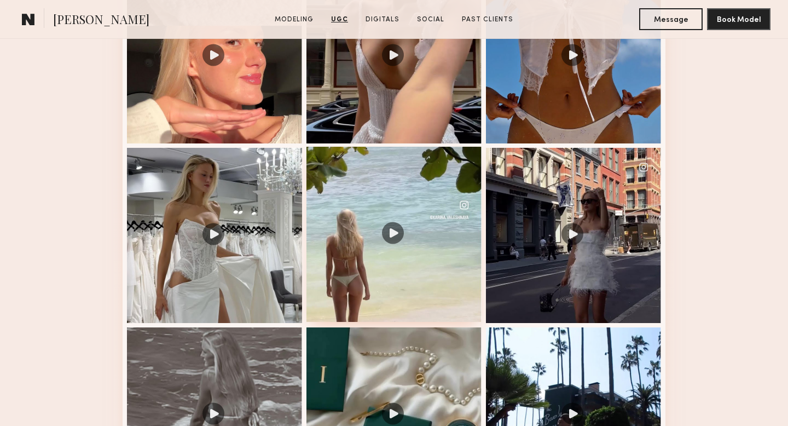
click at [437, 241] on div at bounding box center [393, 234] width 175 height 175
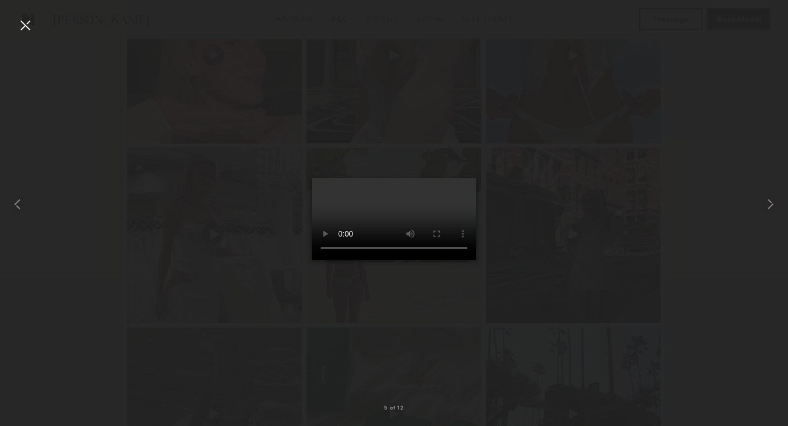
click at [24, 29] on div at bounding box center [25, 25] width 18 height 18
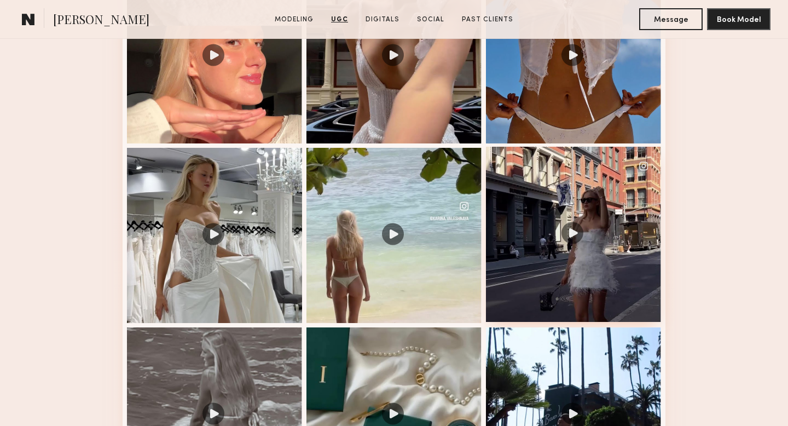
click at [577, 238] on div at bounding box center [573, 234] width 175 height 175
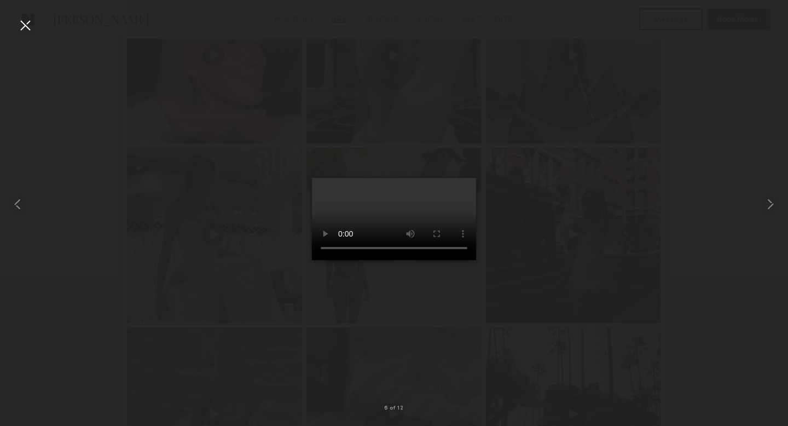
click at [24, 29] on div at bounding box center [25, 25] width 18 height 18
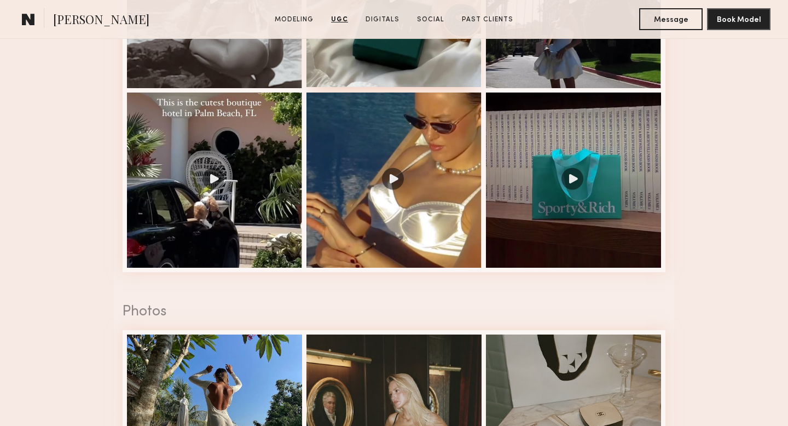
scroll to position [1648, 0]
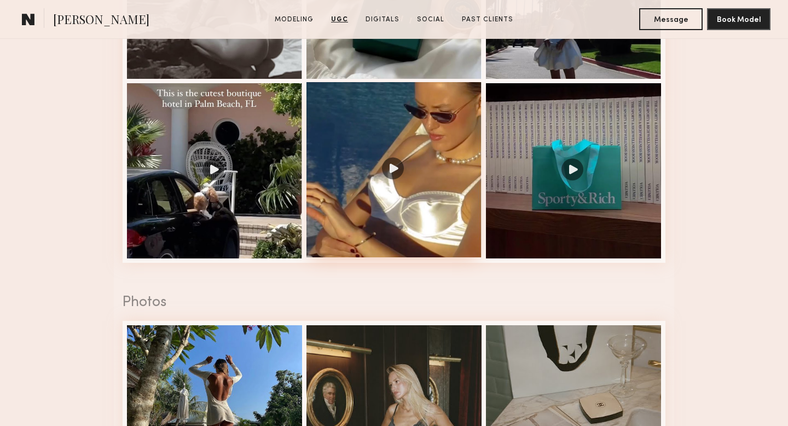
click at [342, 228] on div at bounding box center [393, 169] width 175 height 175
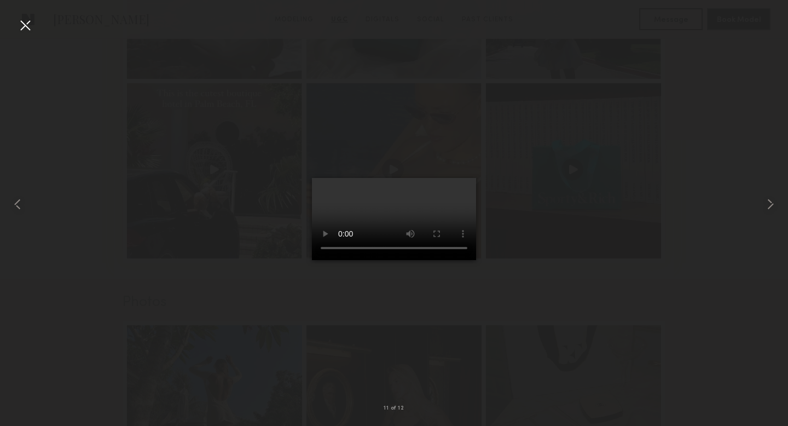
click at [21, 25] on div at bounding box center [25, 25] width 18 height 18
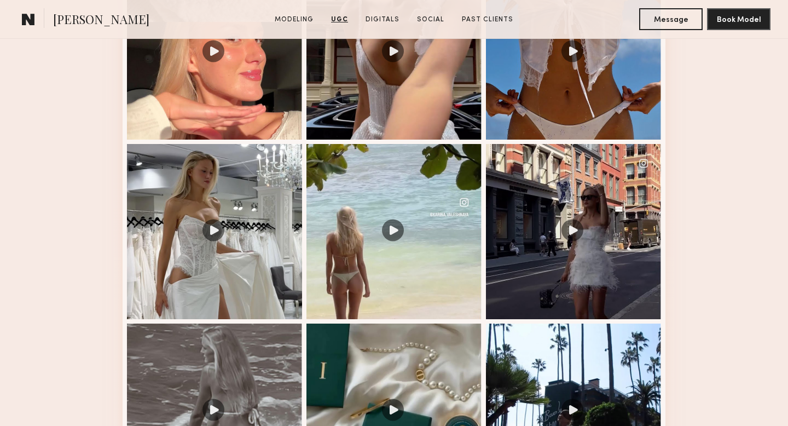
scroll to position [1073, 0]
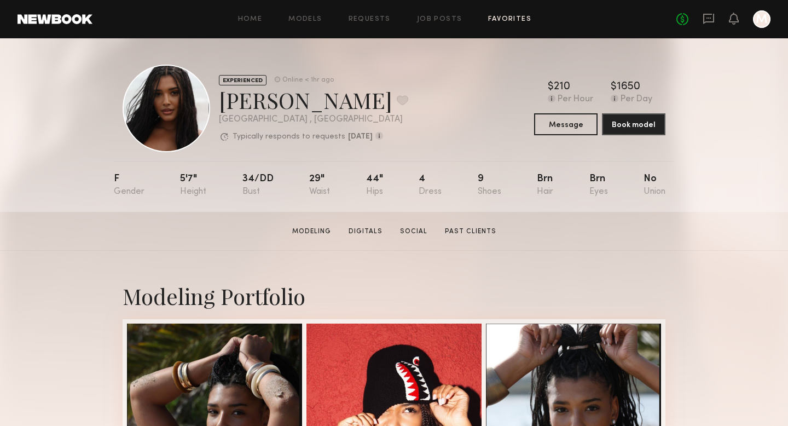
click at [513, 21] on link "Favorites" at bounding box center [509, 19] width 43 height 7
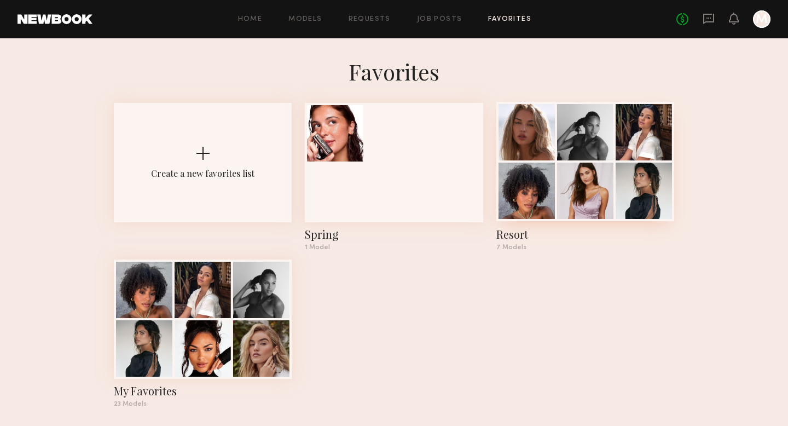
click at [565, 198] on div at bounding box center [585, 191] width 56 height 56
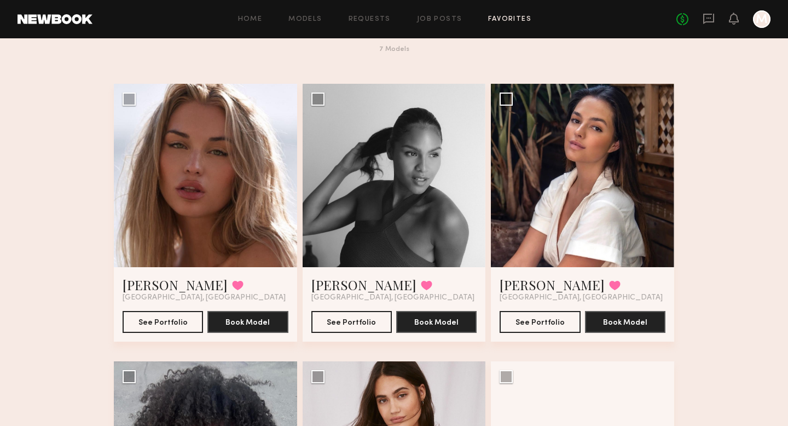
scroll to position [57, 0]
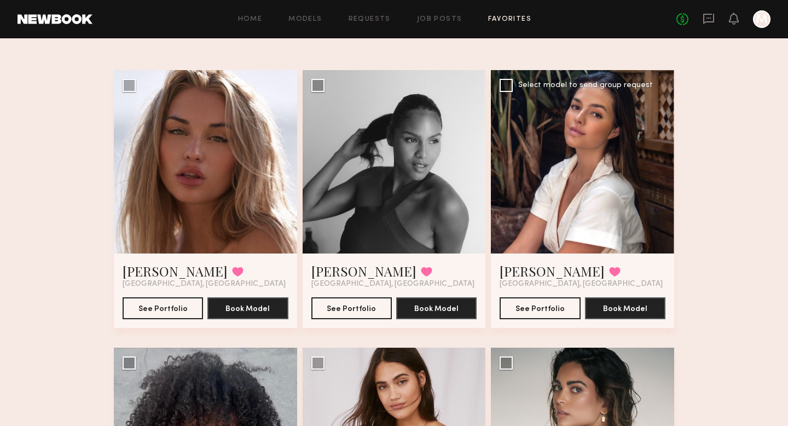
click at [556, 136] on div at bounding box center [582, 161] width 183 height 183
click at [525, 269] on link "[PERSON_NAME]" at bounding box center [552, 271] width 105 height 18
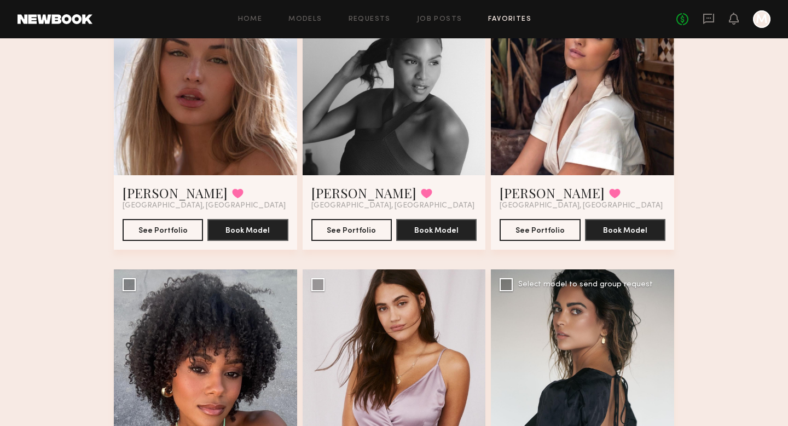
scroll to position [142, 0]
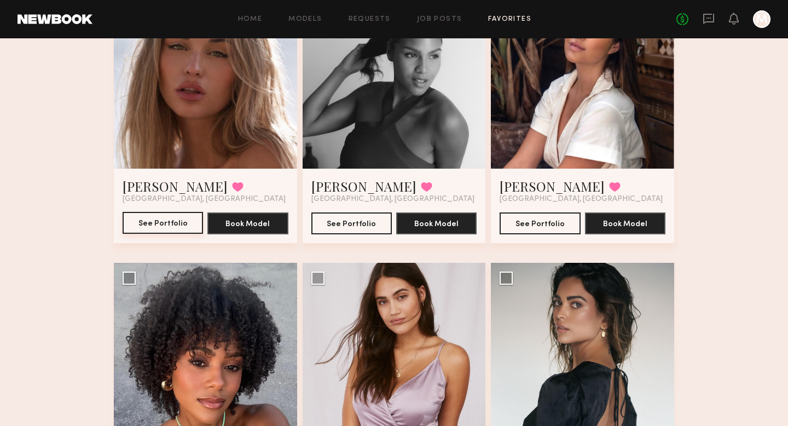
click at [157, 228] on button "See Portfolio" at bounding box center [163, 223] width 80 height 22
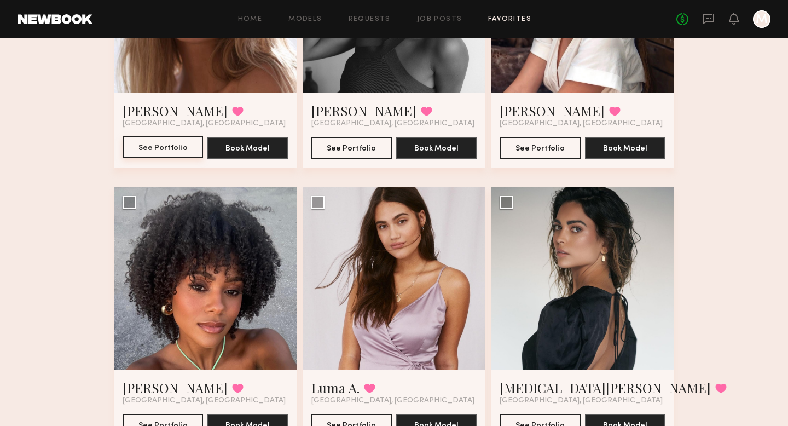
scroll to position [219, 0]
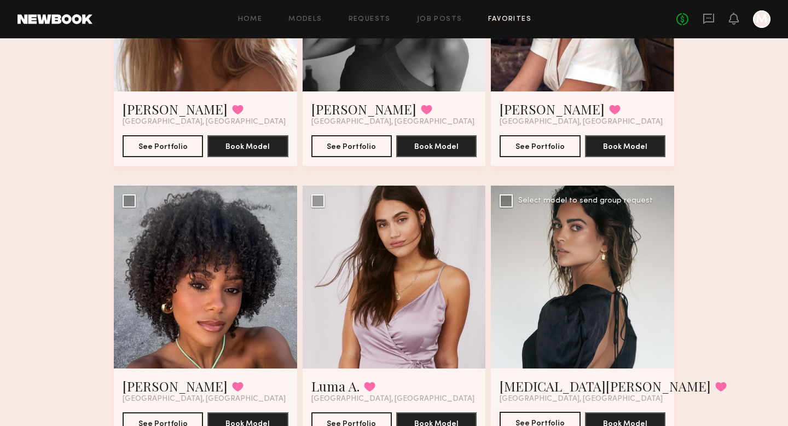
click at [528, 425] on button "See Portfolio" at bounding box center [540, 423] width 80 height 22
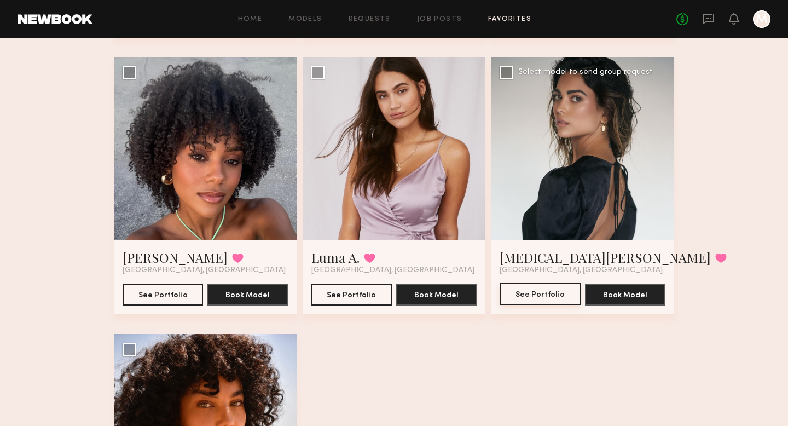
scroll to position [349, 0]
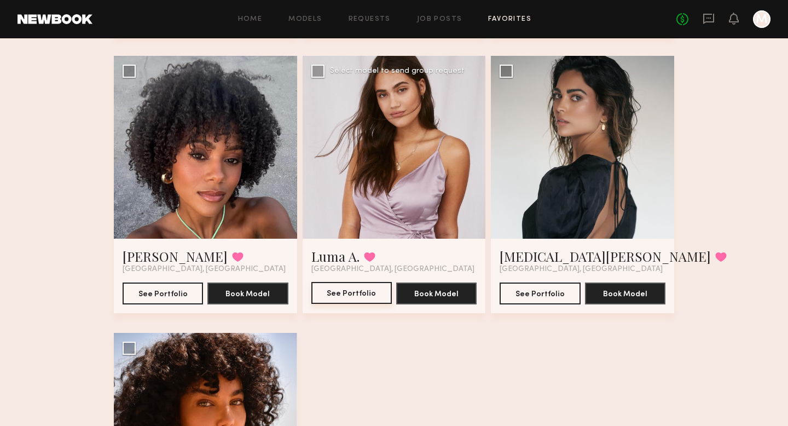
click at [335, 285] on button "See Portfolio" at bounding box center [351, 293] width 80 height 22
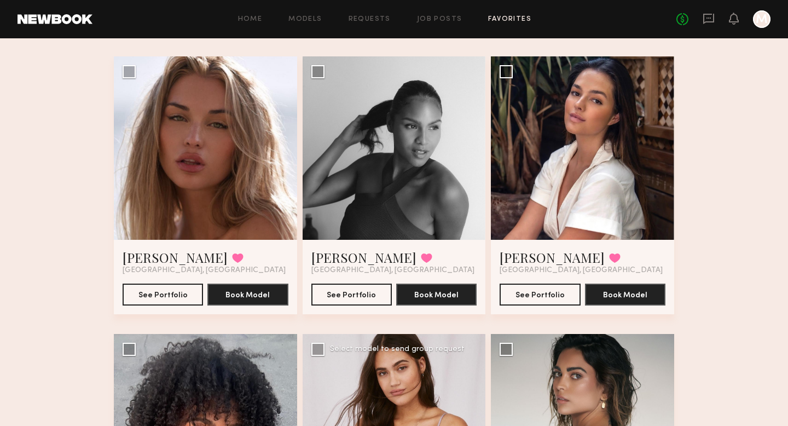
scroll to position [0, 0]
